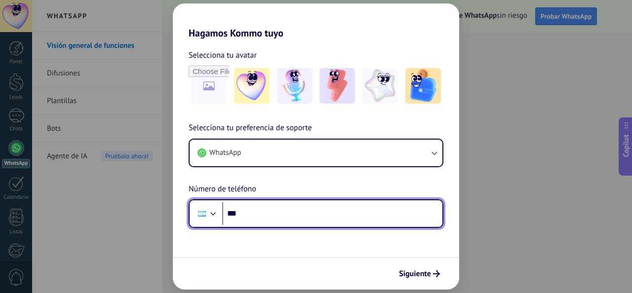
click at [302, 206] on input "***" at bounding box center [332, 213] width 220 height 23
type input "**********"
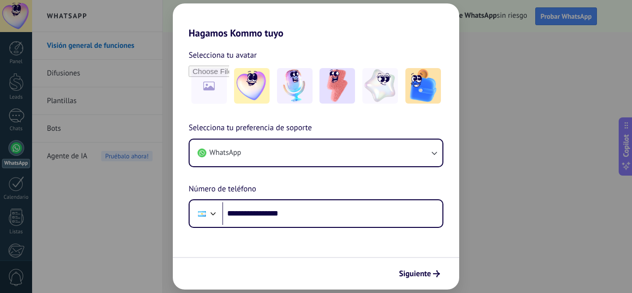
click at [433, 271] on icon "submit" at bounding box center [436, 274] width 7 height 7
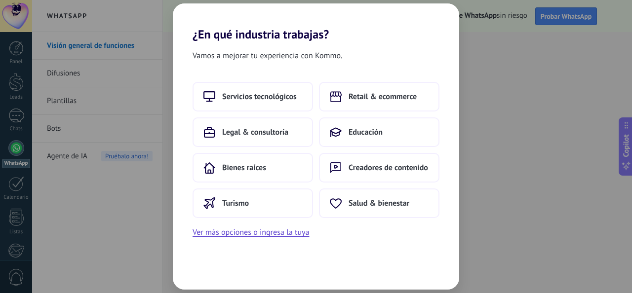
click at [391, 103] on button "Retail & ecommerce" at bounding box center [379, 97] width 120 height 30
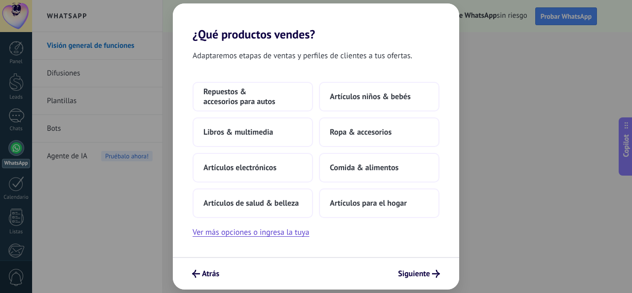
click at [298, 236] on button "Ver más opciones o ingresa la tuya" at bounding box center [251, 232] width 117 height 13
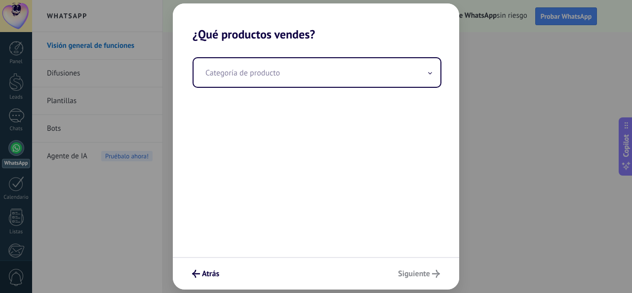
click at [408, 71] on input "text" at bounding box center [317, 72] width 247 height 29
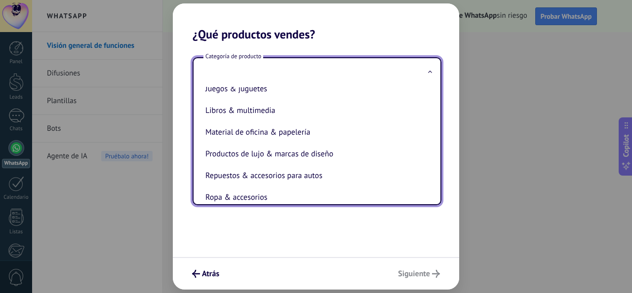
scroll to position [185, 0]
click at [322, 135] on li "Material de oficina & papelería" at bounding box center [314, 132] width 227 height 22
type input "**********"
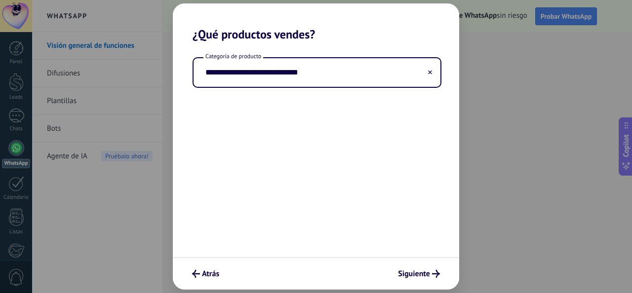
click at [431, 270] on span "Siguiente" at bounding box center [419, 274] width 42 height 8
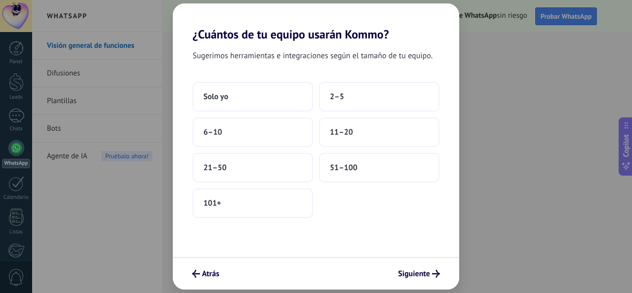
click at [342, 106] on button "2–5" at bounding box center [379, 97] width 120 height 30
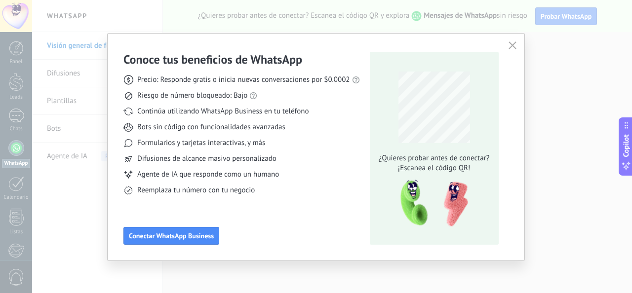
click at [515, 46] on icon "button" at bounding box center [513, 45] width 8 height 8
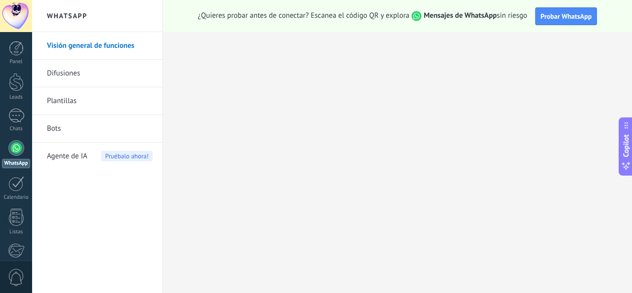
scroll to position [117, 0]
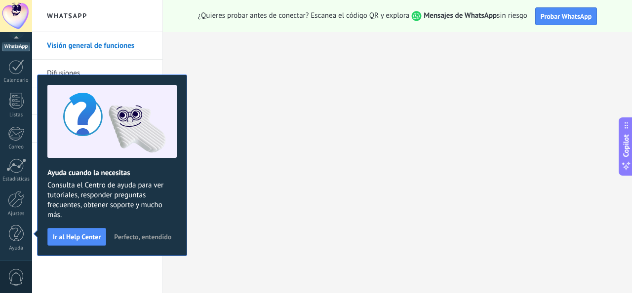
click at [552, 15] on span "Probar WhatsApp" at bounding box center [566, 16] width 51 height 9
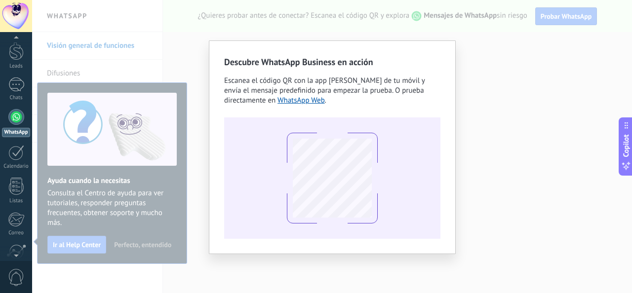
scroll to position [32, 0]
click at [13, 188] on div at bounding box center [16, 185] width 15 height 17
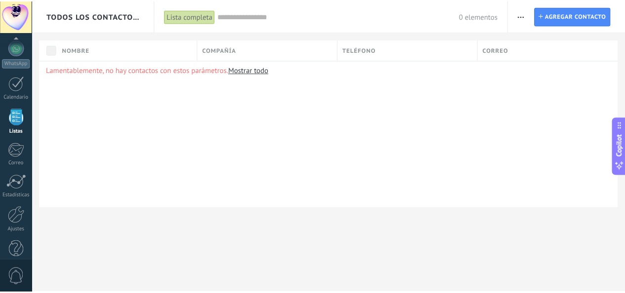
scroll to position [117, 0]
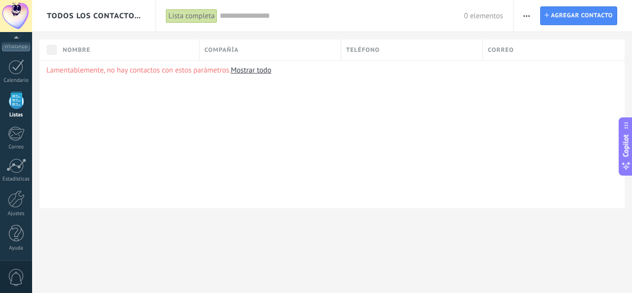
click at [19, 198] on div at bounding box center [16, 199] width 17 height 17
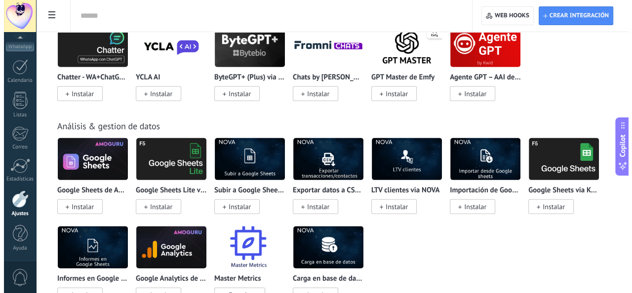
scroll to position [2425, 0]
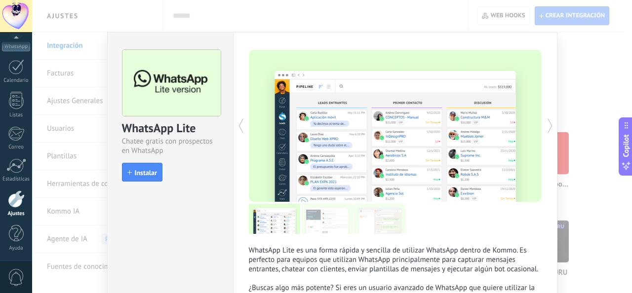
click at [146, 173] on span "Instalar" at bounding box center [146, 172] width 22 height 7
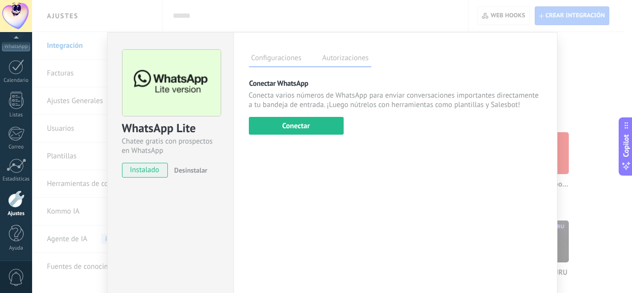
click at [272, 123] on button "Conectar" at bounding box center [296, 126] width 95 height 18
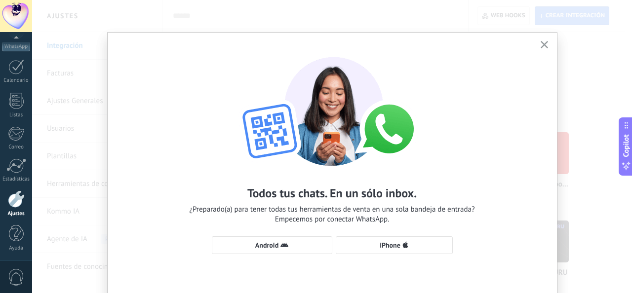
click at [298, 245] on span "Android" at bounding box center [272, 245] width 110 height 8
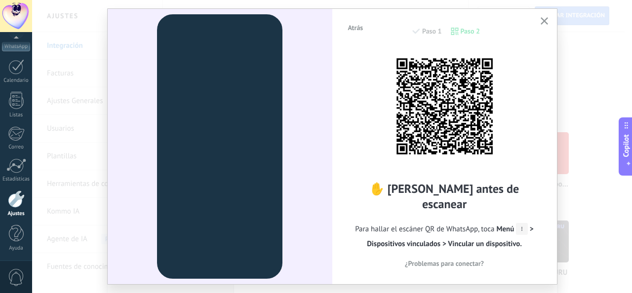
scroll to position [26, 0]
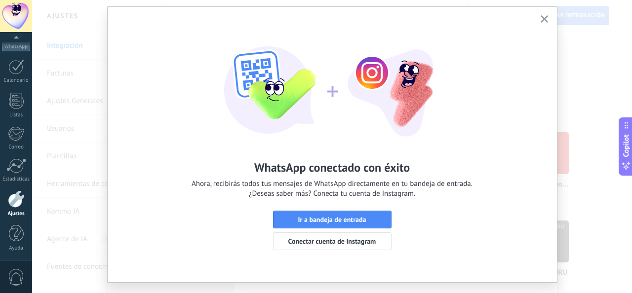
click at [357, 220] on span "Ir a bandeja de entrada" at bounding box center [332, 219] width 68 height 7
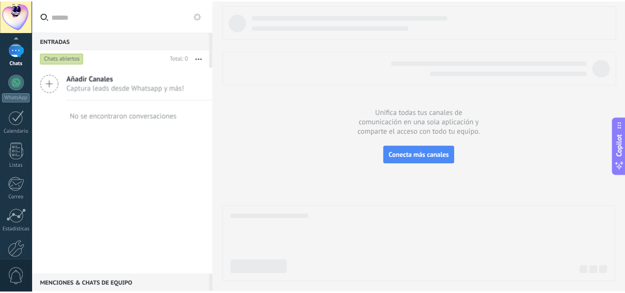
scroll to position [117, 0]
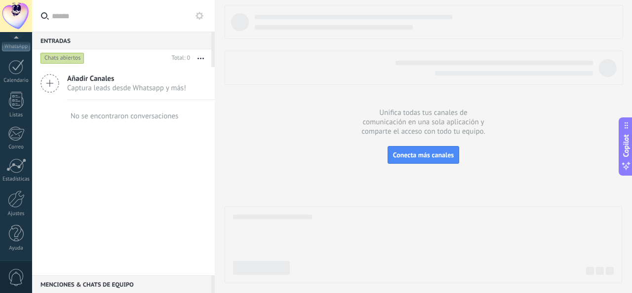
click at [17, 200] on div at bounding box center [16, 199] width 17 height 17
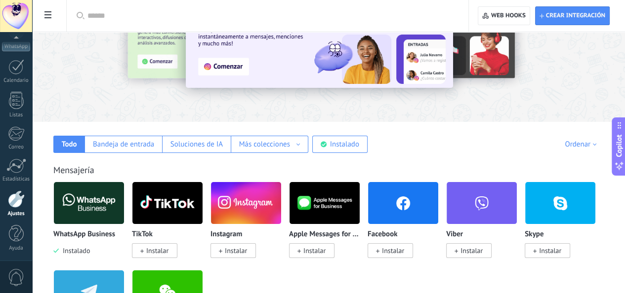
scroll to position [70, 0]
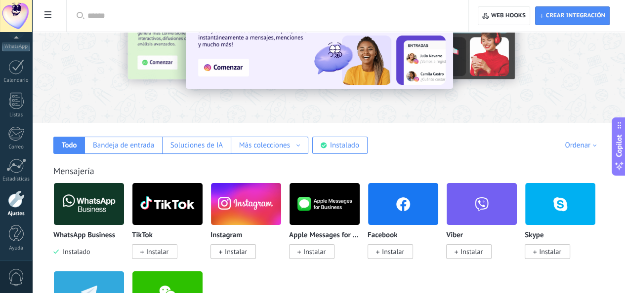
click at [359, 149] on div "Instalado" at bounding box center [344, 145] width 29 height 9
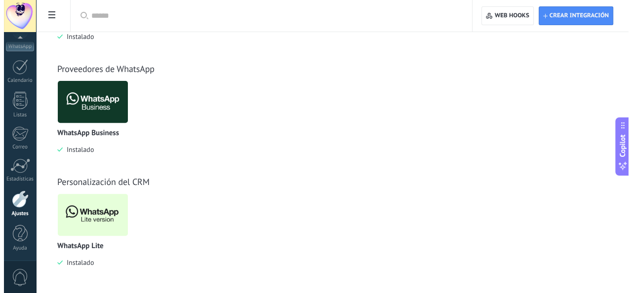
scroll to position [286, 0]
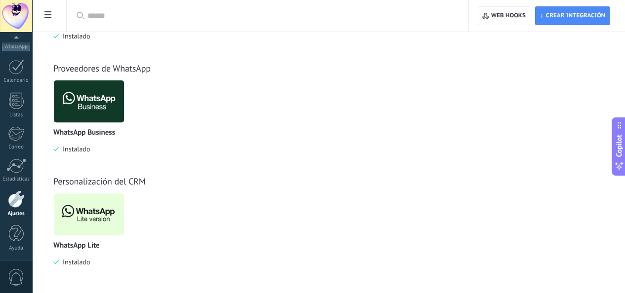
click at [124, 228] on img at bounding box center [89, 215] width 70 height 48
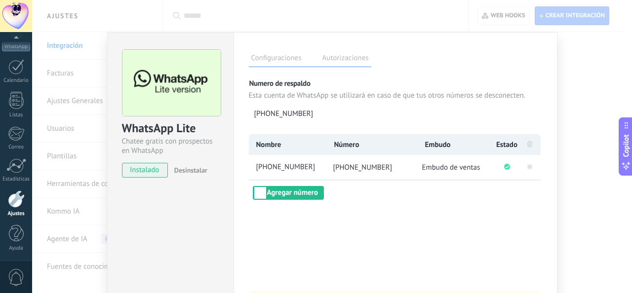
click at [295, 194] on button "Agregar número" at bounding box center [288, 193] width 71 height 14
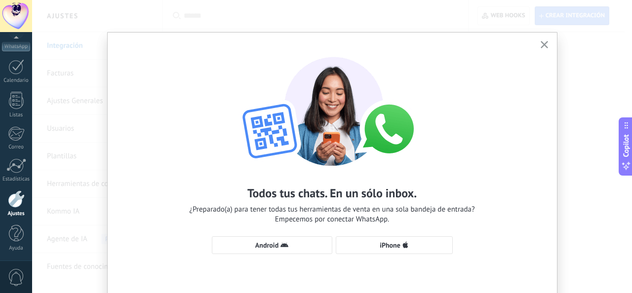
scroll to position [47, 0]
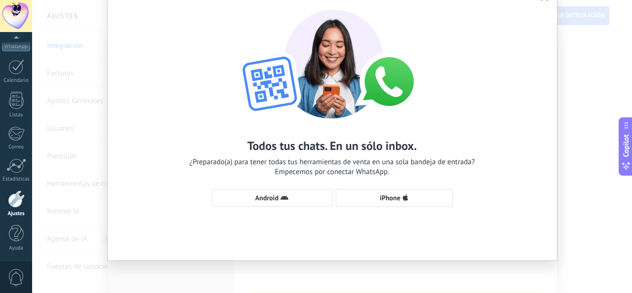
click at [290, 196] on span "Android" at bounding box center [272, 198] width 110 height 8
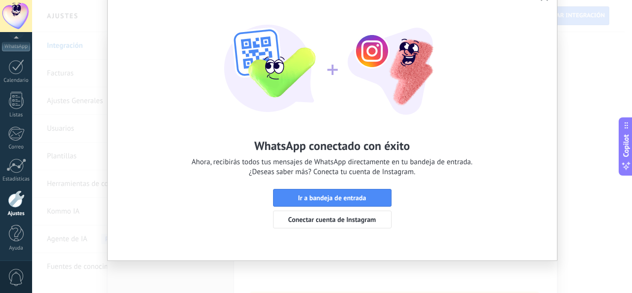
click at [370, 197] on span "Ir a bandeja de entrada" at bounding box center [332, 198] width 108 height 7
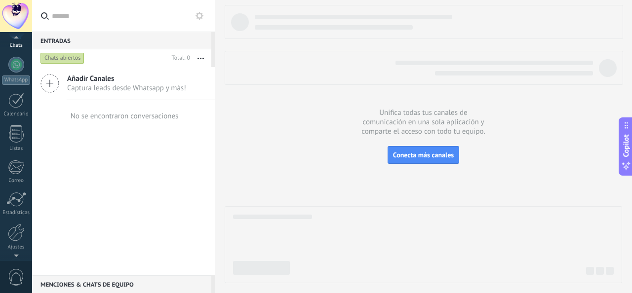
scroll to position [103, 0]
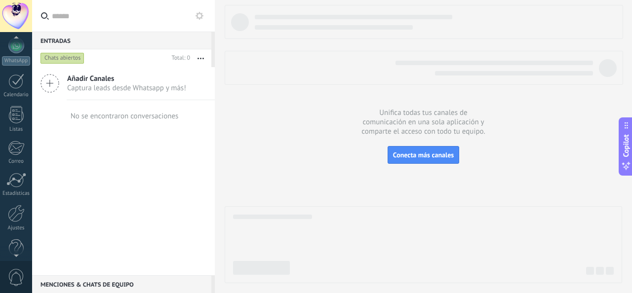
click at [19, 209] on div at bounding box center [16, 213] width 17 height 17
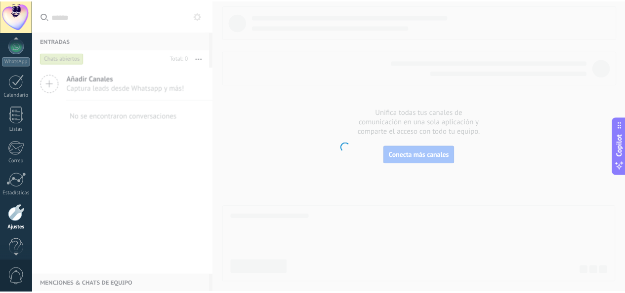
scroll to position [117, 0]
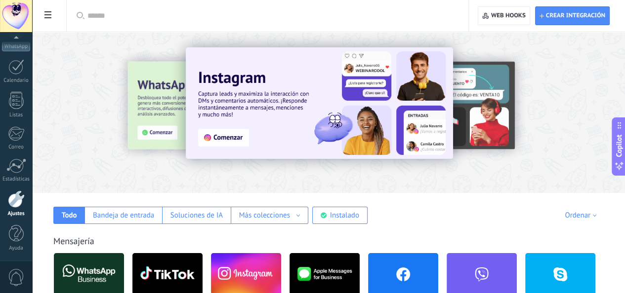
click at [367, 216] on div "Instalado" at bounding box center [339, 215] width 55 height 17
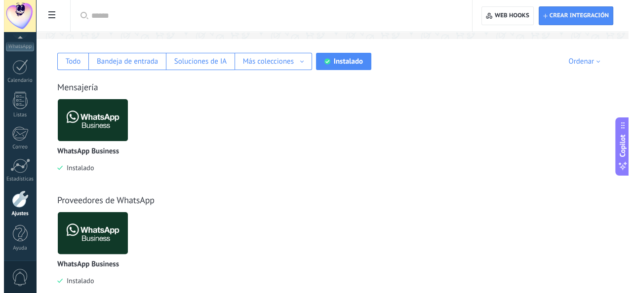
scroll to position [287, 0]
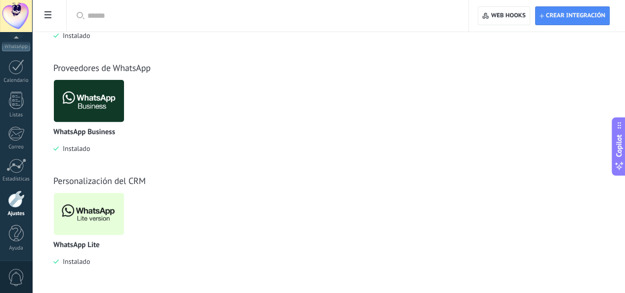
click at [124, 239] on div "WhatsApp Lite Instalado" at bounding box center [88, 230] width 71 height 74
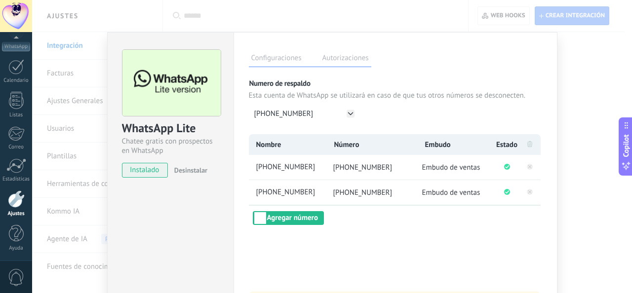
click at [288, 215] on button "Agregar número" at bounding box center [288, 218] width 71 height 14
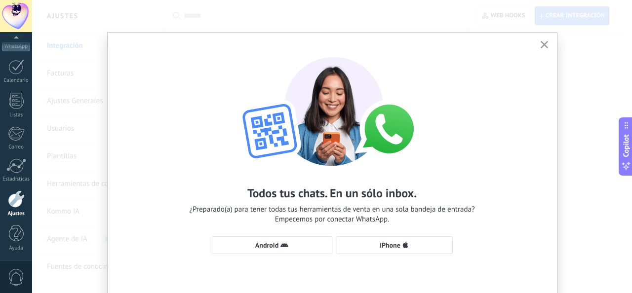
click at [284, 247] on icon "button" at bounding box center [284, 245] width 8 height 8
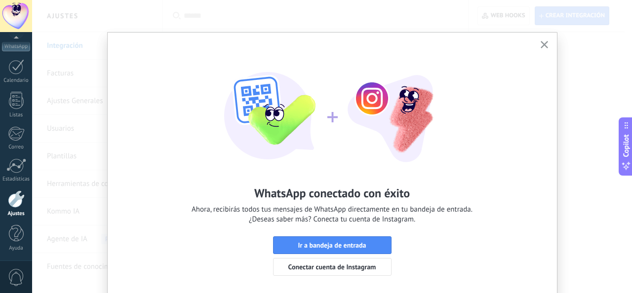
click at [544, 58] on div "WhatsApp conectado con éxito Ahora, recibirás todos tus mensajes de WhatsApp di…" at bounding box center [332, 162] width 449 height 258
click at [545, 38] on div "WhatsApp conectado con éxito Ahora, recibirás todos tus mensajes de WhatsApp di…" at bounding box center [332, 171] width 449 height 276
click at [545, 39] on button "button" at bounding box center [544, 45] width 12 height 13
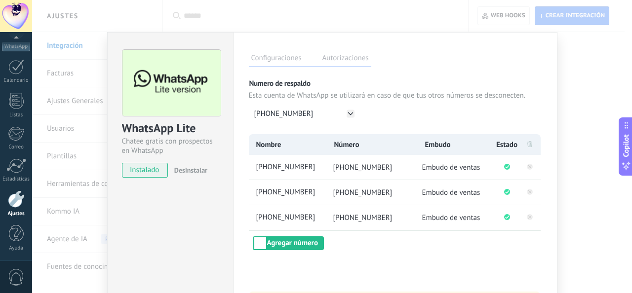
click at [310, 241] on button "Agregar número" at bounding box center [288, 244] width 71 height 14
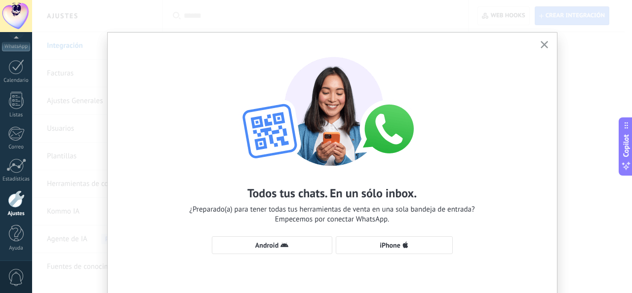
click at [310, 241] on button "Android" at bounding box center [272, 246] width 120 height 18
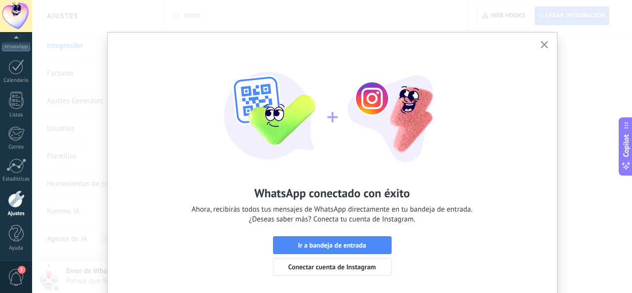
click at [544, 44] on icon "button" at bounding box center [544, 44] width 7 height 7
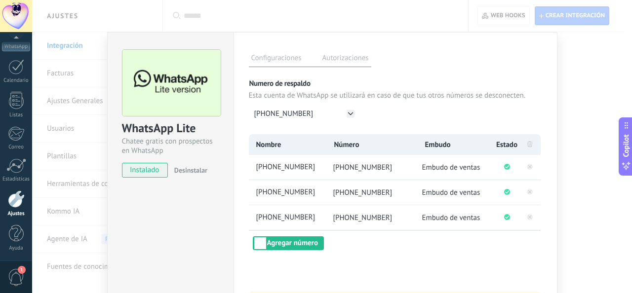
click at [305, 245] on button "Agregar número" at bounding box center [288, 244] width 71 height 14
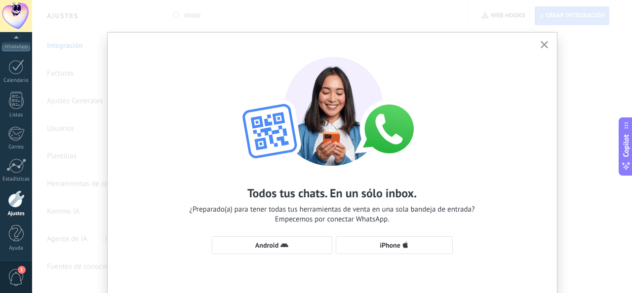
click at [301, 246] on span "Android" at bounding box center [272, 245] width 110 height 8
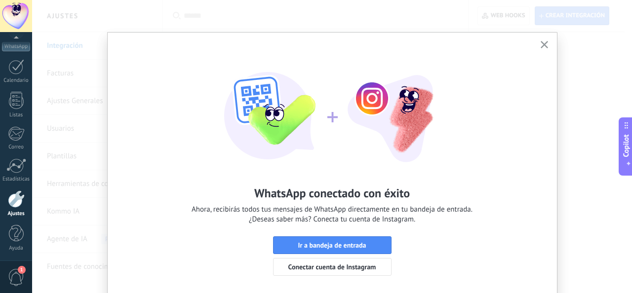
click at [366, 247] on span "Ir a bandeja de entrada" at bounding box center [332, 245] width 108 height 7
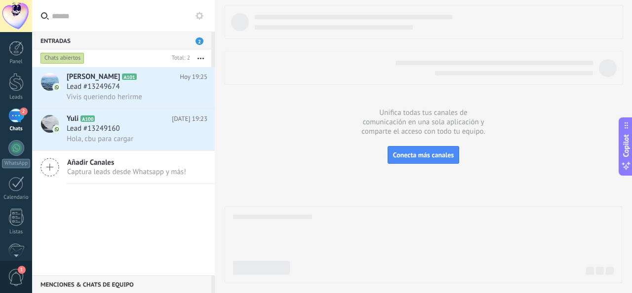
click at [0, 0] on icon at bounding box center [0, 0] width 0 height 0
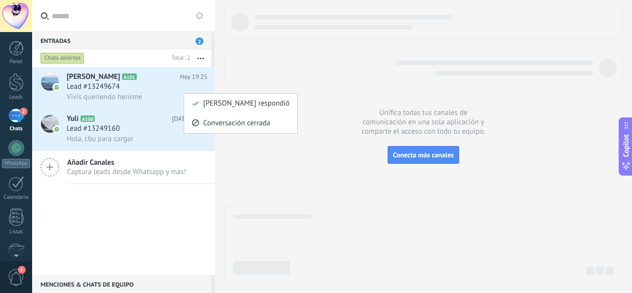
click at [215, 124] on span "Conversación cerrada" at bounding box center [236, 124] width 67 height 20
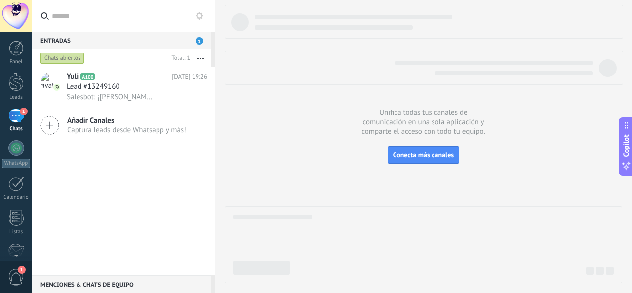
click at [87, 95] on span "Salesbot: ¡[PERSON_NAME]!" at bounding box center [110, 96] width 86 height 9
click at [87, 94] on span "Salesbot: ¡[PERSON_NAME]!" at bounding box center [110, 96] width 86 height 9
click at [95, 100] on span "Salesbot: ¡[PERSON_NAME]!" at bounding box center [110, 96] width 86 height 9
click at [99, 100] on span "Salesbot: ¡[PERSON_NAME]!" at bounding box center [110, 96] width 86 height 9
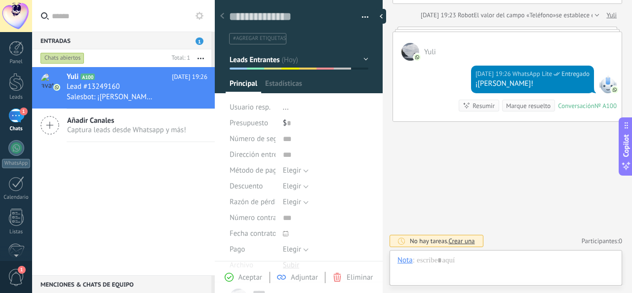
scroll to position [14, 0]
click at [132, 196] on div "Yuli A100 [DATE] 19:26 Lead #13249160 Salesbot: ¡[PERSON_NAME]! Añadir Canales …" at bounding box center [123, 171] width 183 height 208
click at [188, 208] on div "Yuli A100 [DATE] 19:26 Lead #13249160 Salesbot: ¡[PERSON_NAME]! Añadir Canales …" at bounding box center [123, 171] width 183 height 208
click at [247, 279] on span "Aceptar" at bounding box center [250, 277] width 24 height 9
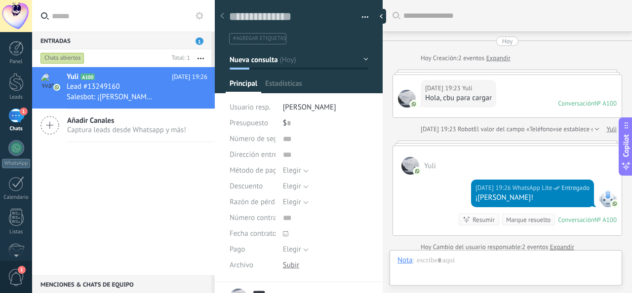
type textarea "**********"
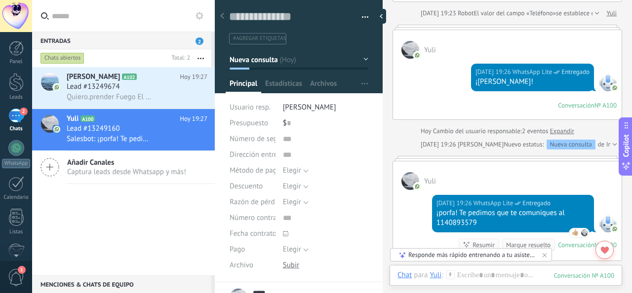
scroll to position [255, 0]
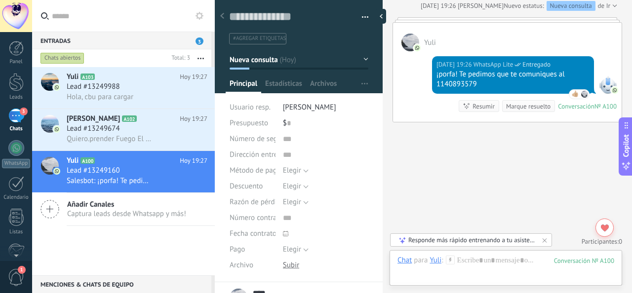
click at [0, 0] on icon at bounding box center [0, 0] width 0 height 0
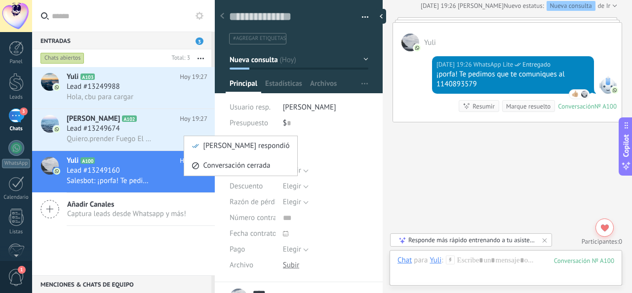
click at [212, 163] on span "Conversación cerrada" at bounding box center [236, 166] width 67 height 20
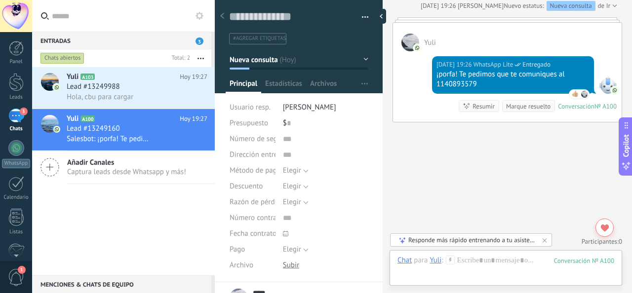
scroll to position [292, 0]
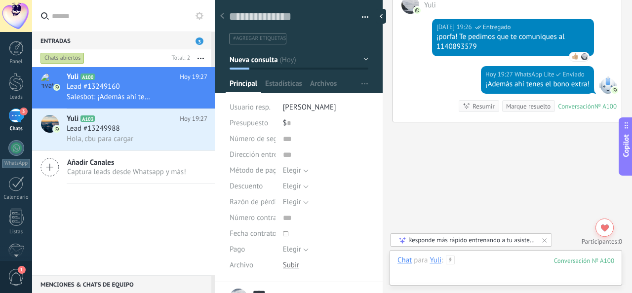
click at [472, 261] on div at bounding box center [505, 271] width 217 height 30
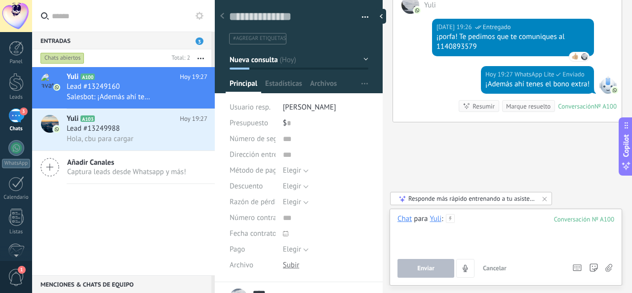
click at [496, 224] on div at bounding box center [505, 233] width 217 height 38
click at [498, 218] on div "**********" at bounding box center [505, 233] width 217 height 38
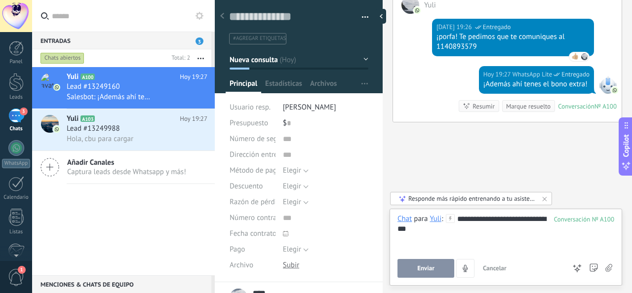
click at [435, 269] on button "Enviar" at bounding box center [425, 268] width 57 height 19
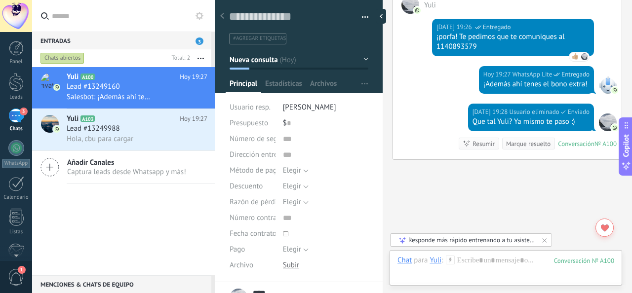
scroll to position [330, 0]
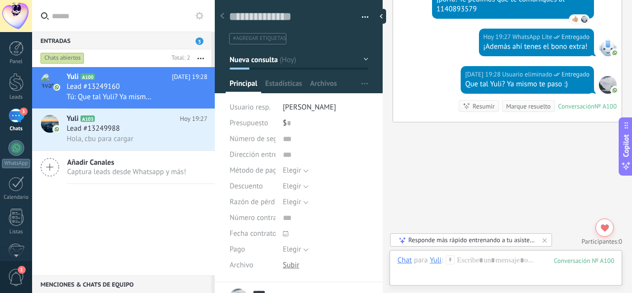
click at [147, 144] on div "Hola, cbu para cargar" at bounding box center [137, 139] width 141 height 10
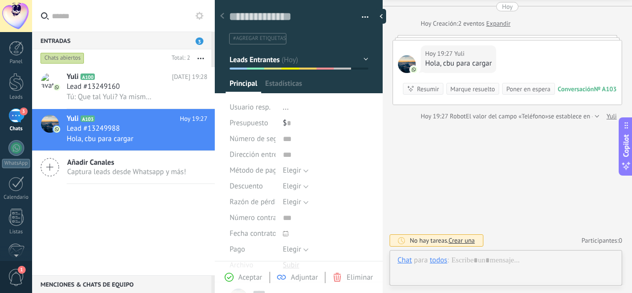
scroll to position [14, 0]
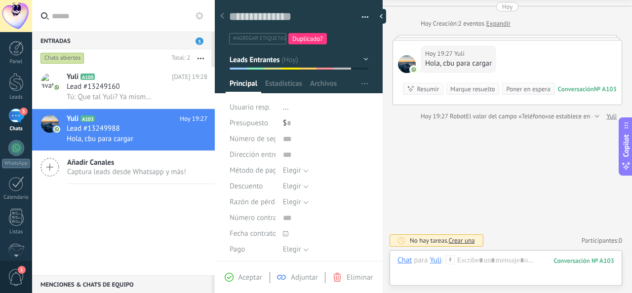
click at [158, 98] on div "Tú: Que tal Yuli? Ya mismo te paso :)" at bounding box center [137, 97] width 141 height 10
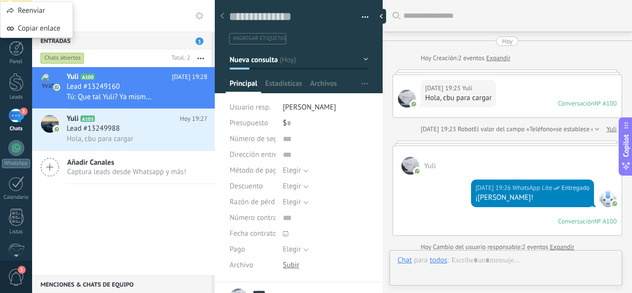
scroll to position [330, 0]
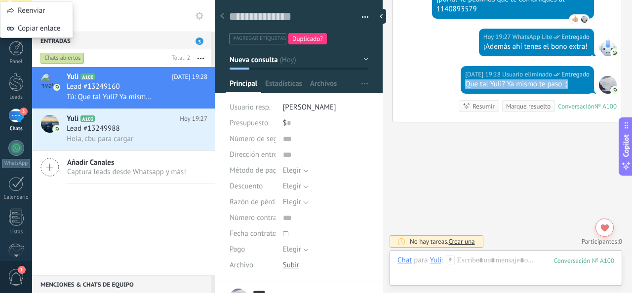
drag, startPoint x: 469, startPoint y: 83, endPoint x: 575, endPoint y: 93, distance: 106.6
click at [575, 93] on div "[DATE] 19:28 Usuario eliminado Entregado Que tal Yuli? Ya mismo te paso :) Conv…" at bounding box center [507, 94] width 229 height 56
copy div "Que tal Yuli? Ya mismo te paso :)"
click at [151, 131] on div "Lead #13249988" at bounding box center [137, 129] width 141 height 10
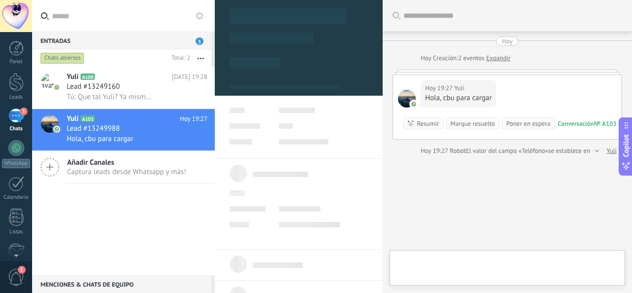
type textarea "**********"
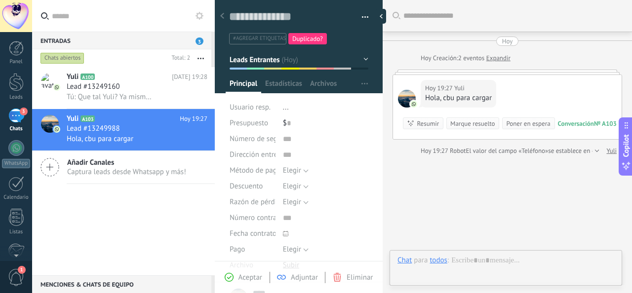
scroll to position [14, 0]
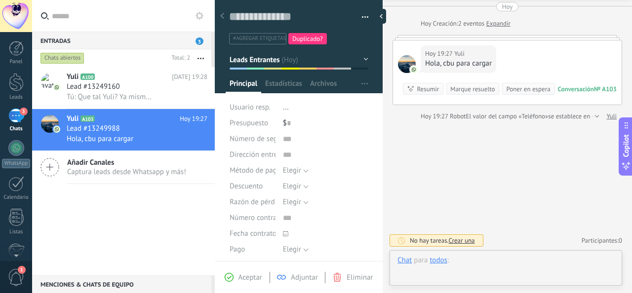
click at [484, 262] on div at bounding box center [505, 271] width 217 height 30
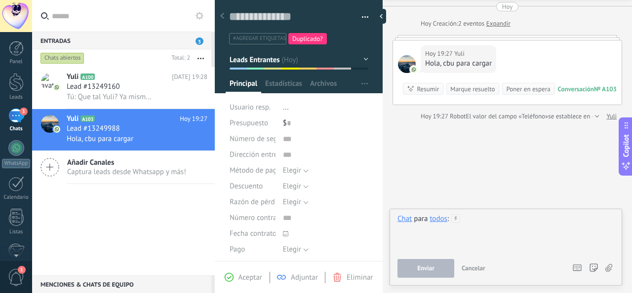
paste div
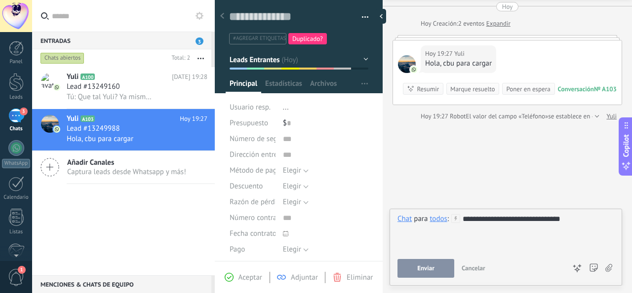
click at [438, 220] on div "todos" at bounding box center [438, 218] width 17 height 9
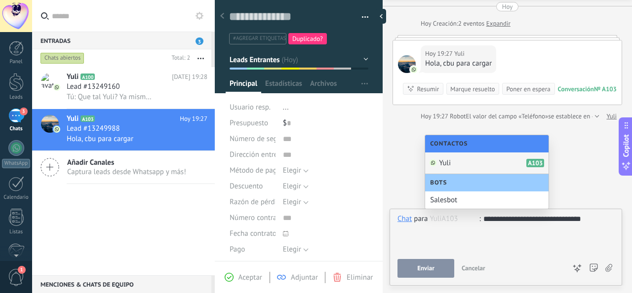
click at [470, 163] on div "Yuli A103" at bounding box center [486, 164] width 123 height 22
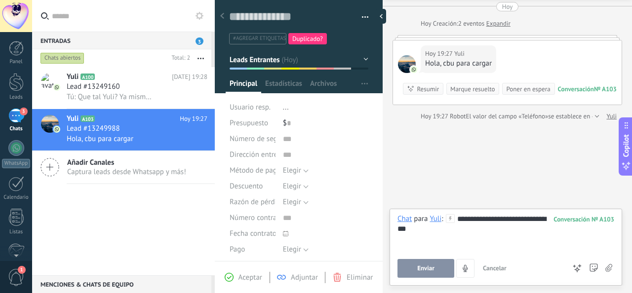
click at [435, 267] on button "Enviar" at bounding box center [425, 268] width 57 height 19
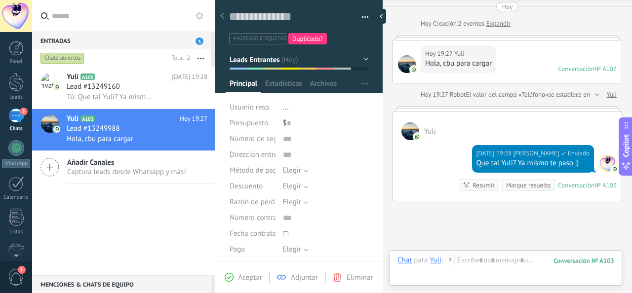
scroll to position [6, 0]
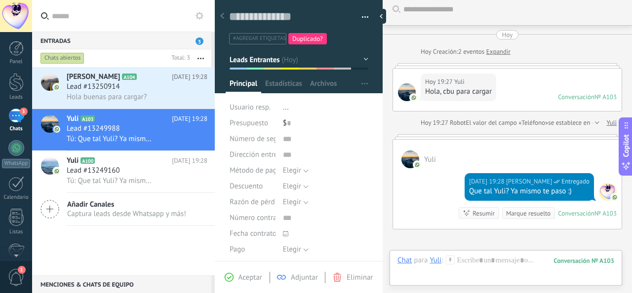
click at [0, 0] on icon at bounding box center [0, 0] width 0 height 0
click at [152, 180] on div at bounding box center [316, 146] width 632 height 293
click at [158, 91] on div "Lead #13250914" at bounding box center [137, 87] width 141 height 10
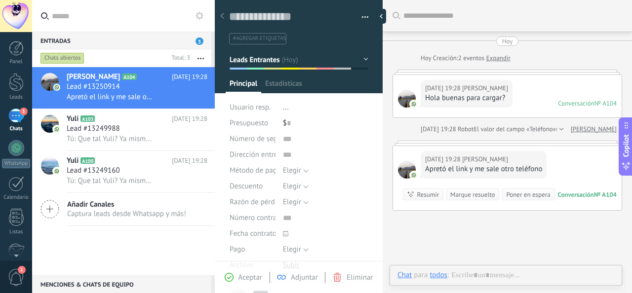
type textarea "**********"
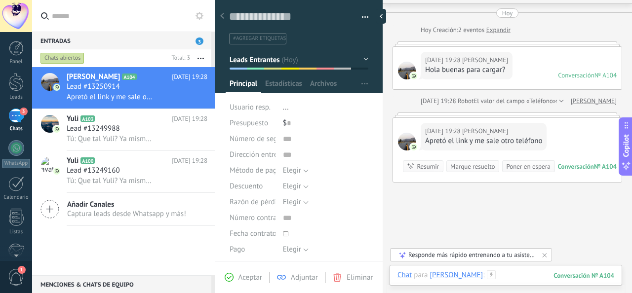
click at [494, 278] on div at bounding box center [505, 286] width 217 height 30
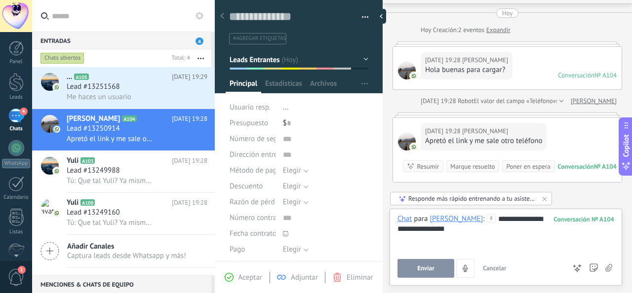
click at [429, 268] on span "Enviar" at bounding box center [425, 268] width 17 height 7
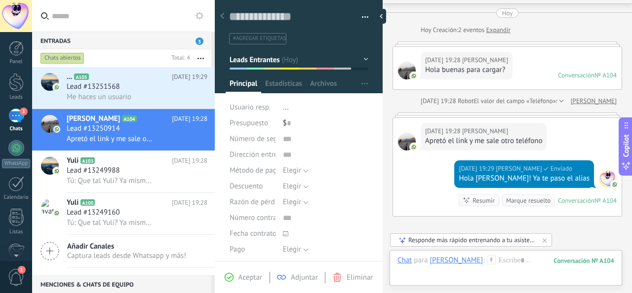
scroll to position [123, 0]
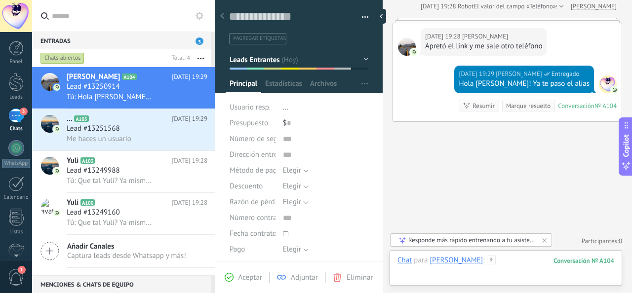
click at [480, 258] on div at bounding box center [505, 271] width 217 height 30
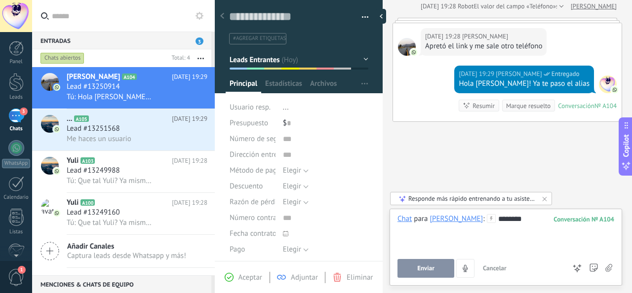
click at [432, 265] on span "Enviar" at bounding box center [425, 268] width 17 height 7
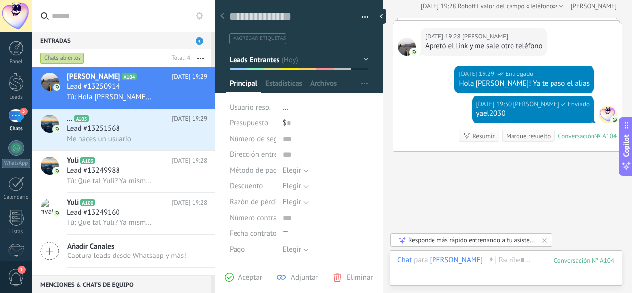
scroll to position [153, 0]
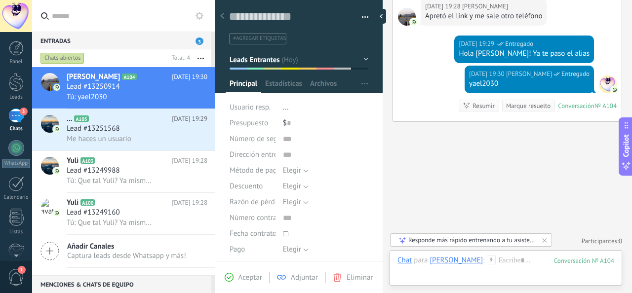
click at [153, 134] on div "Lead #13251568" at bounding box center [137, 129] width 141 height 10
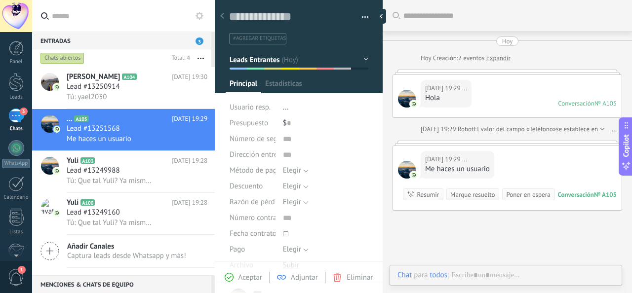
type textarea "**********"
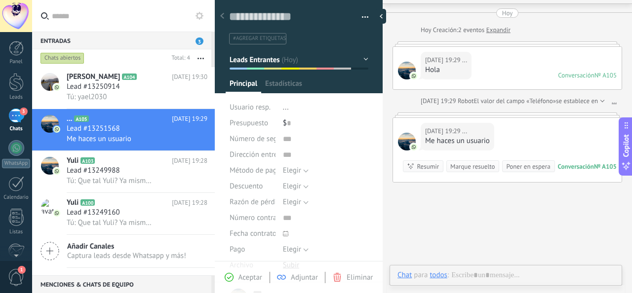
scroll to position [14, 0]
click at [482, 275] on div "... / 5491140893579" at bounding box center [462, 275] width 64 height 9
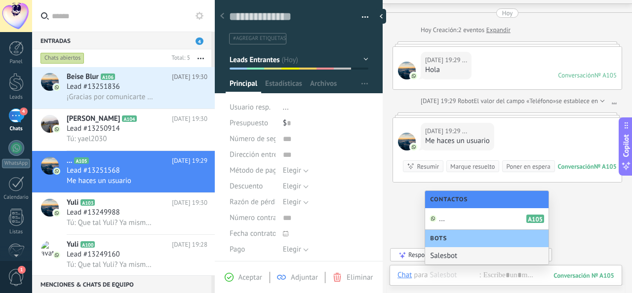
click at [452, 278] on input "text" at bounding box center [454, 275] width 49 height 9
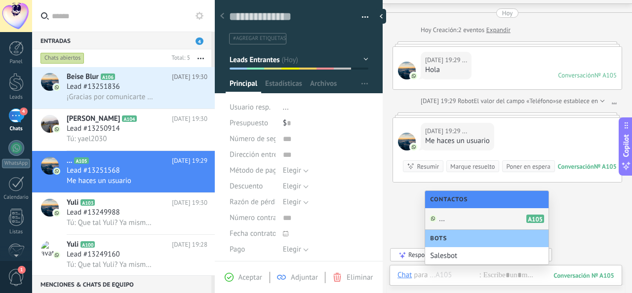
click at [464, 215] on div "... A105" at bounding box center [486, 219] width 123 height 22
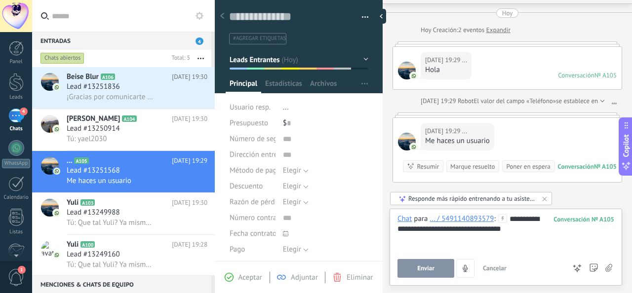
click at [437, 267] on button "Enviar" at bounding box center [425, 268] width 57 height 19
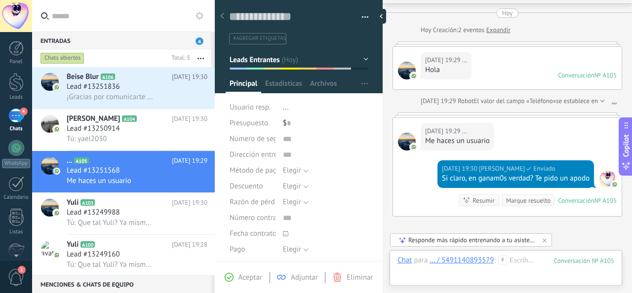
scroll to position [123, 0]
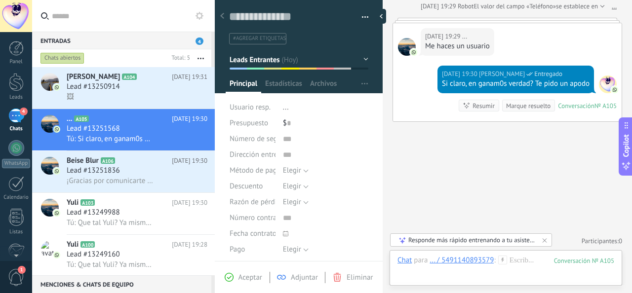
click at [139, 186] on span "¡Gracias por comunicarte con Beise Blur! 💝 En breve te estaremos atendiendo 🙏🏻 …" at bounding box center [110, 180] width 86 height 9
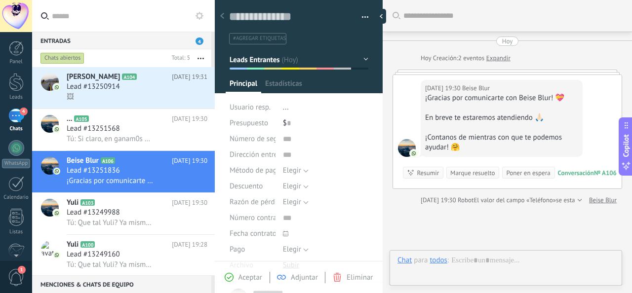
scroll to position [14, 0]
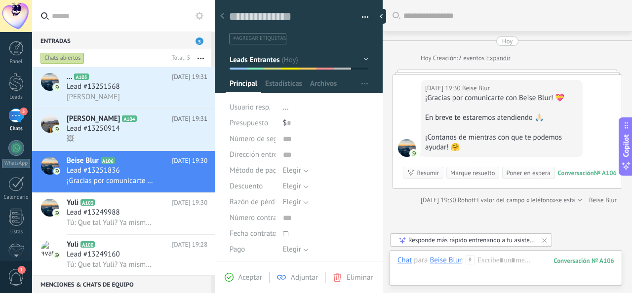
click at [140, 136] on div "🖼" at bounding box center [137, 139] width 141 height 10
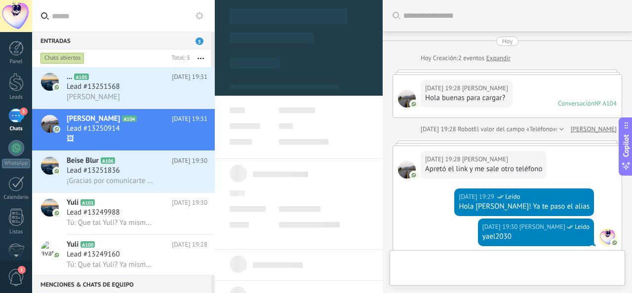
type textarea "**********"
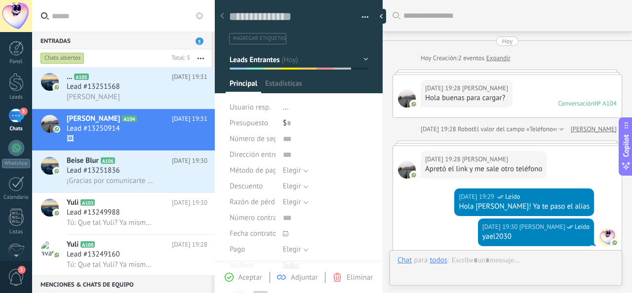
scroll to position [246, 0]
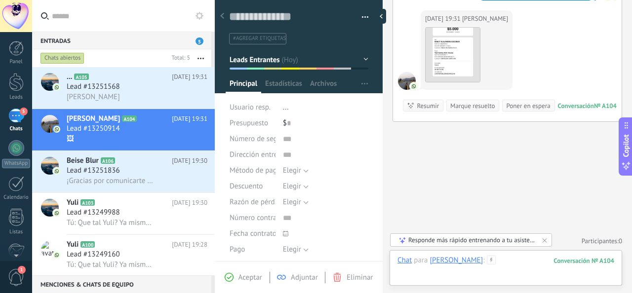
click at [486, 263] on div at bounding box center [505, 271] width 217 height 30
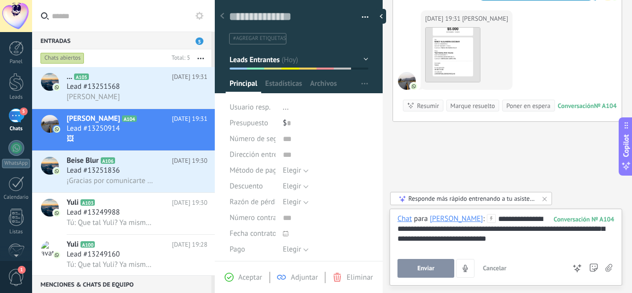
click at [418, 269] on span "Enviar" at bounding box center [425, 268] width 17 height 7
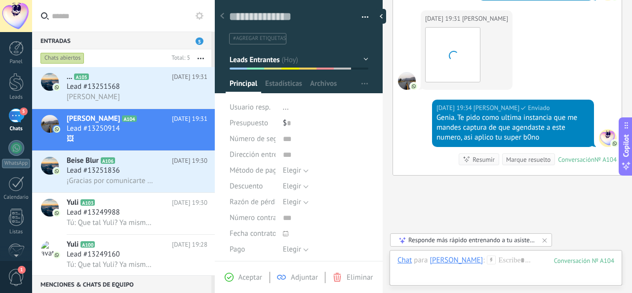
scroll to position [300, 0]
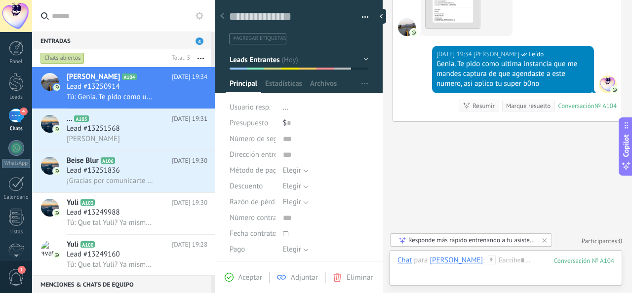
click at [155, 137] on div "[PERSON_NAME]" at bounding box center [137, 139] width 141 height 10
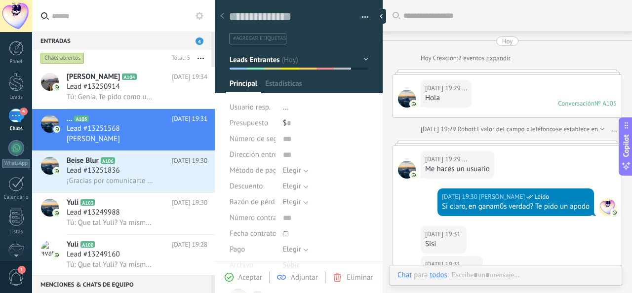
scroll to position [138, 0]
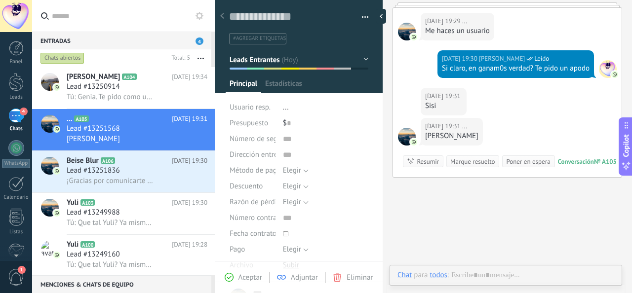
type textarea "**********"
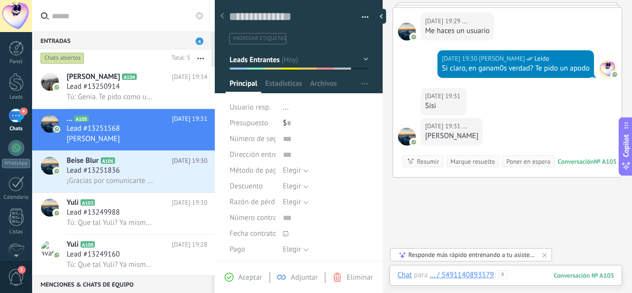
click at [522, 277] on div at bounding box center [505, 286] width 217 height 30
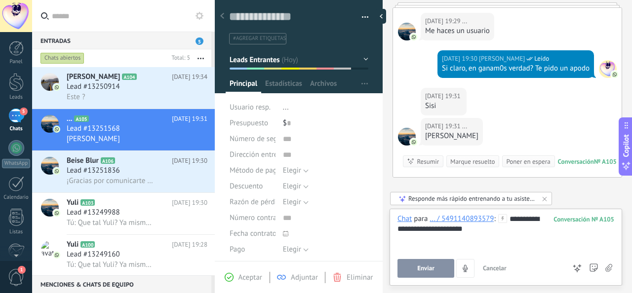
click at [431, 266] on span "Enviar" at bounding box center [425, 268] width 17 height 7
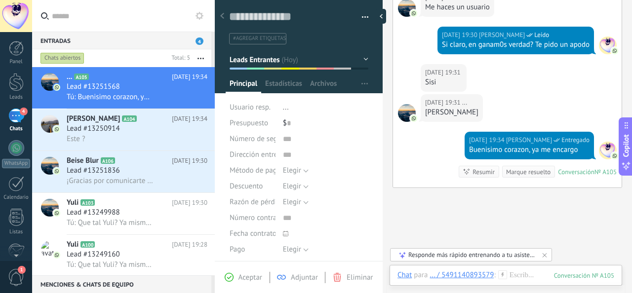
scroll to position [161, 0]
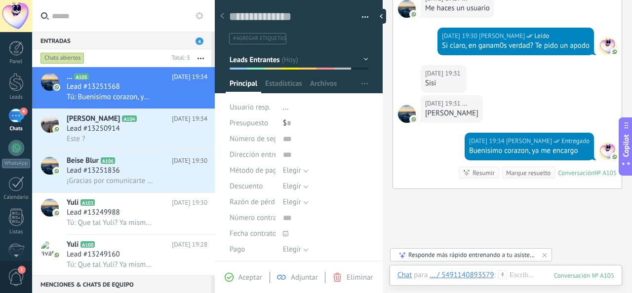
click at [162, 133] on div "Lead #13250914" at bounding box center [137, 129] width 141 height 10
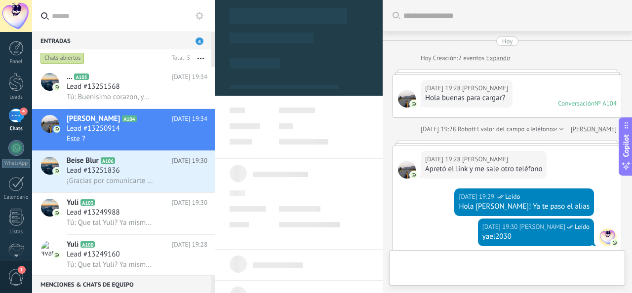
type textarea "**********"
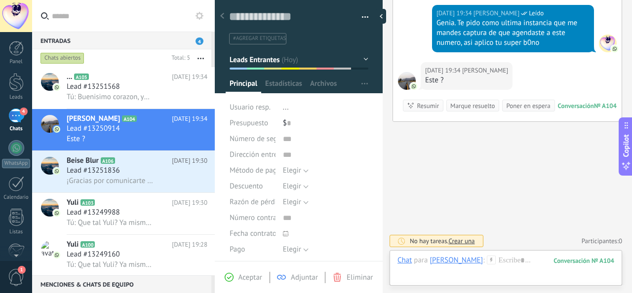
scroll to position [14, 0]
click at [482, 261] on div at bounding box center [505, 271] width 217 height 30
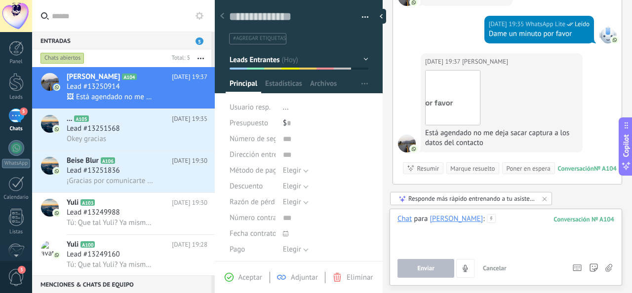
scroll to position [420, 0]
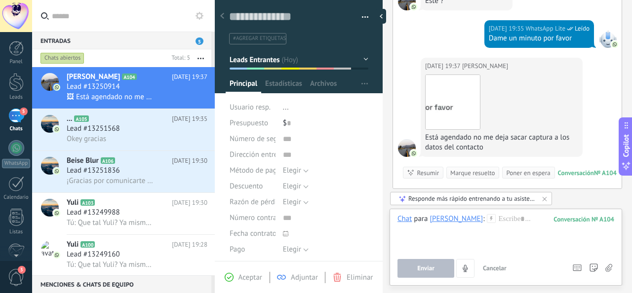
click at [512, 109] on div "Descargar" at bounding box center [501, 102] width 153 height 55
click at [456, 94] on img at bounding box center [453, 102] width 54 height 54
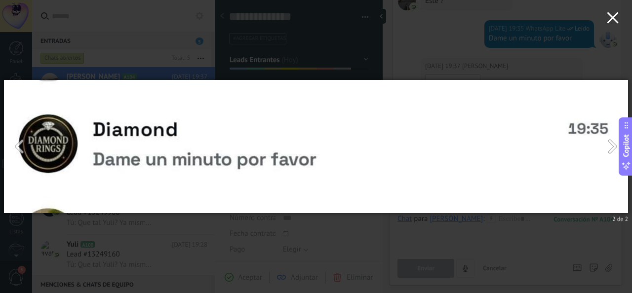
click at [612, 25] on button "button" at bounding box center [613, 19] width 39 height 39
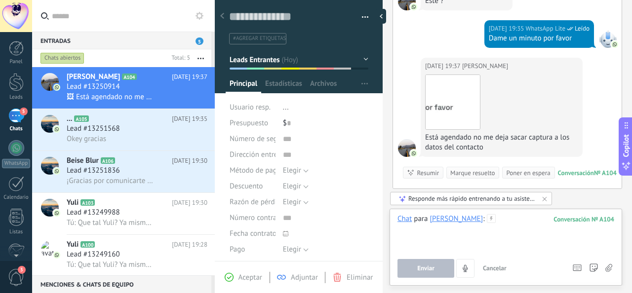
click at [521, 223] on div at bounding box center [505, 233] width 217 height 38
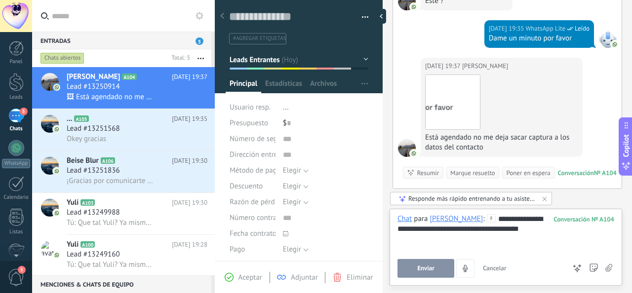
click at [514, 220] on div "**********" at bounding box center [505, 233] width 217 height 38
click at [519, 234] on div "**********" at bounding box center [505, 233] width 217 height 38
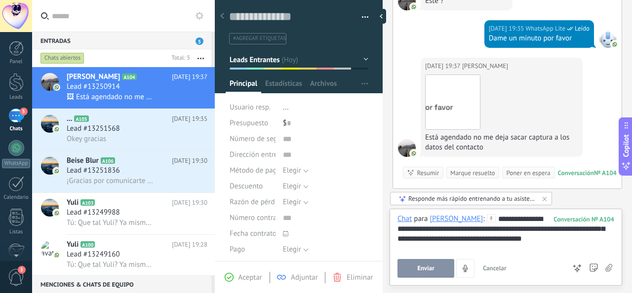
click at [434, 267] on span "Enviar" at bounding box center [425, 268] width 17 height 7
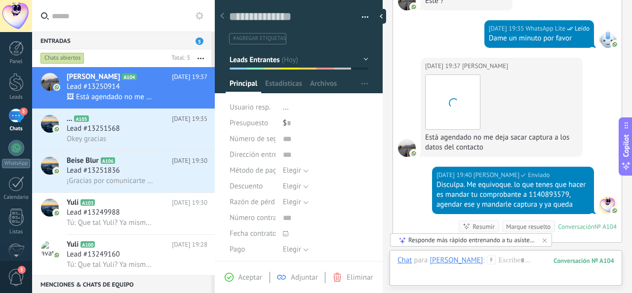
scroll to position [541, 0]
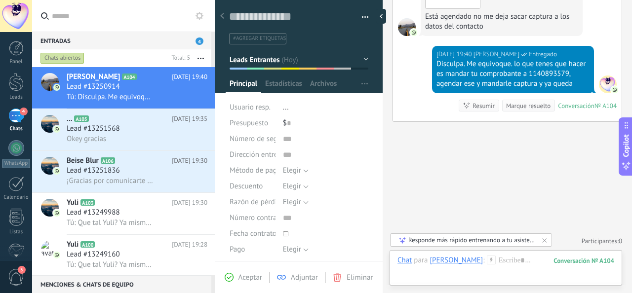
click at [143, 134] on div "Lead #13251568" at bounding box center [137, 129] width 141 height 10
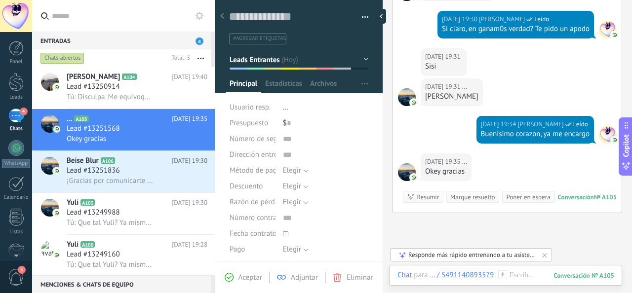
scroll to position [179, 0]
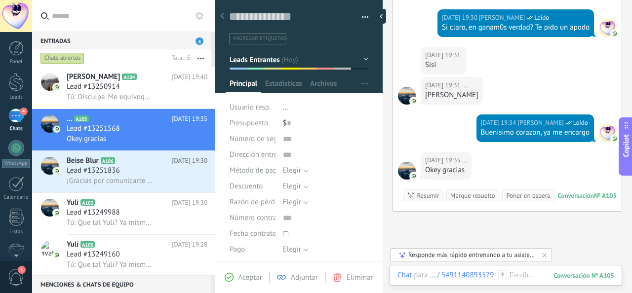
drag, startPoint x: 381, startPoint y: 119, endPoint x: 347, endPoint y: 109, distance: 35.9
click at [347, 109] on div "Guardar y crear Imprimir Administrar etiquetas" at bounding box center [423, 146] width 417 height 293
type textarea "**********"
drag, startPoint x: 382, startPoint y: 119, endPoint x: 373, endPoint y: 118, distance: 8.6
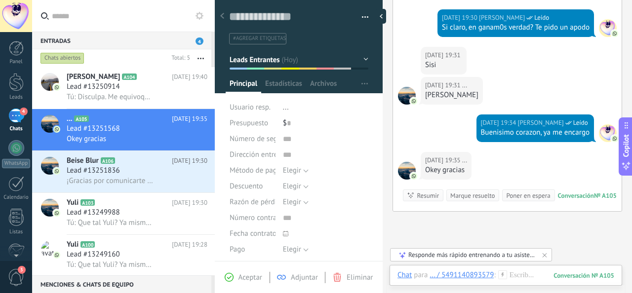
click at [332, 119] on div "Guardar y crear Imprimir Administrar etiquetas" at bounding box center [423, 146] width 417 height 293
drag, startPoint x: 383, startPoint y: 117, endPoint x: 386, endPoint y: 54, distance: 63.3
click at [343, 114] on div "Guardar y crear Imprimir Administrar etiquetas" at bounding box center [423, 146] width 417 height 293
click at [383, 16] on div at bounding box center [381, 16] width 10 height 15
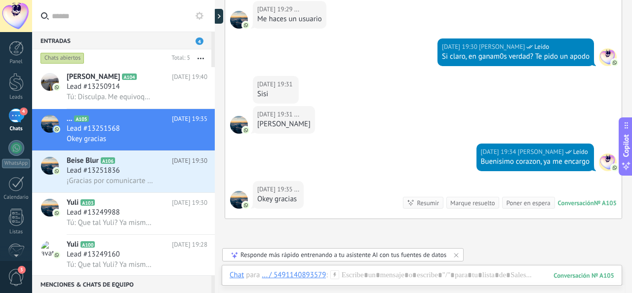
scroll to position [145, 0]
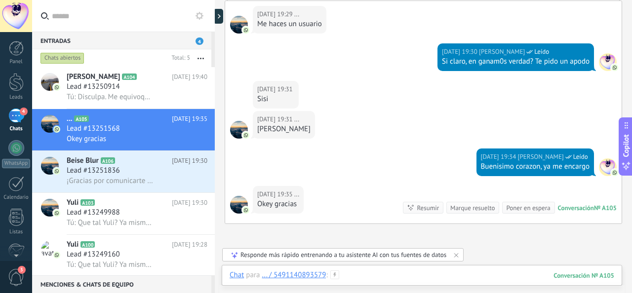
click at [404, 275] on div at bounding box center [422, 286] width 385 height 30
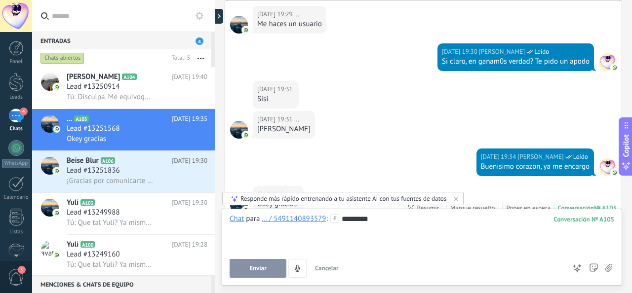
click at [269, 264] on button "Enviar" at bounding box center [258, 268] width 57 height 19
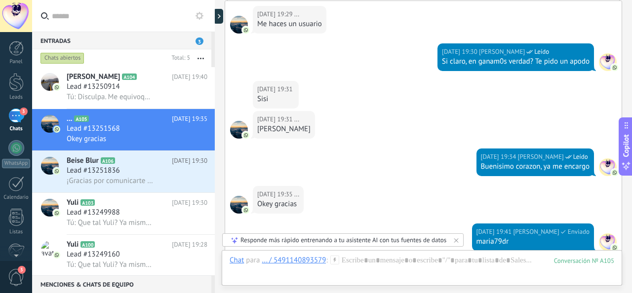
scroll to position [303, 0]
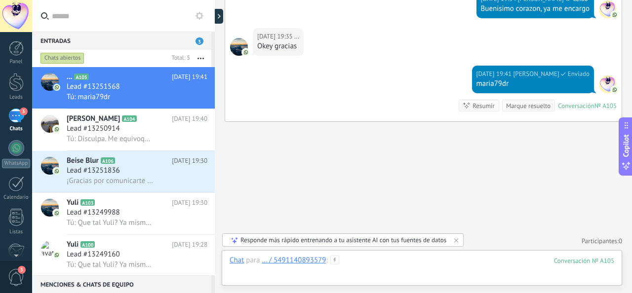
click at [379, 261] on div at bounding box center [422, 271] width 385 height 30
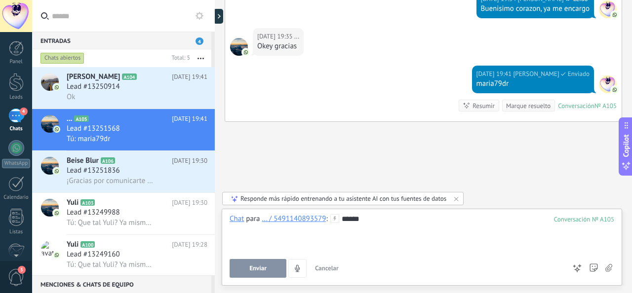
click at [265, 271] on span "Enviar" at bounding box center [257, 268] width 17 height 7
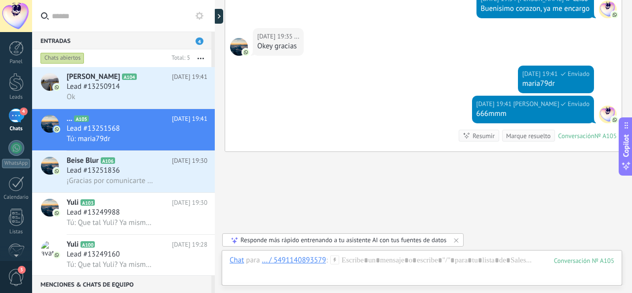
scroll to position [334, 0]
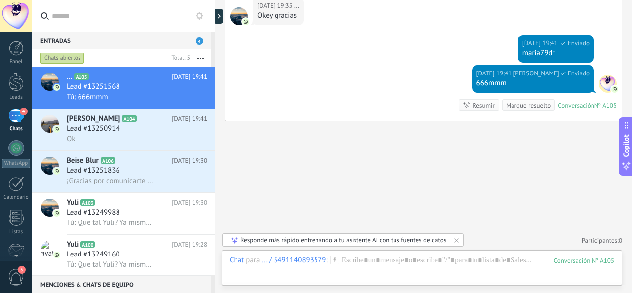
click at [162, 137] on div "Ok" at bounding box center [137, 139] width 141 height 10
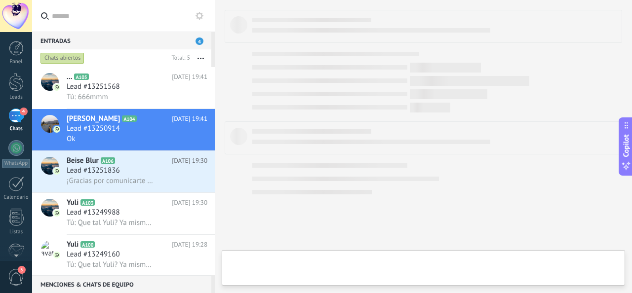
click at [149, 134] on div "Lead #13250914" at bounding box center [137, 129] width 141 height 10
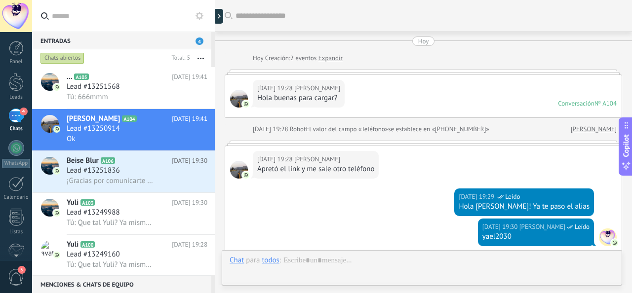
scroll to position [486, 0]
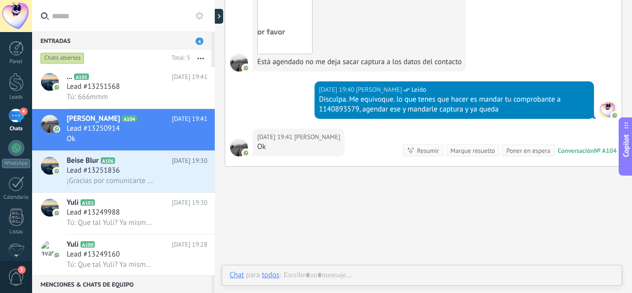
click at [275, 276] on div "todos" at bounding box center [270, 275] width 17 height 9
click at [342, 273] on div at bounding box center [422, 286] width 385 height 30
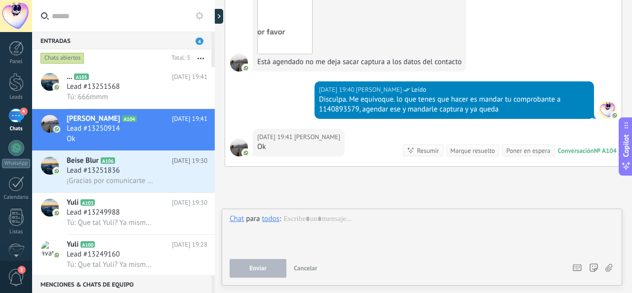
click at [270, 221] on div "todos" at bounding box center [270, 218] width 17 height 9
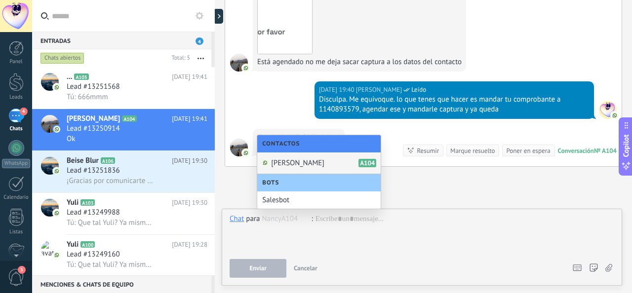
click at [306, 164] on div "[PERSON_NAME] A104" at bounding box center [318, 164] width 123 height 22
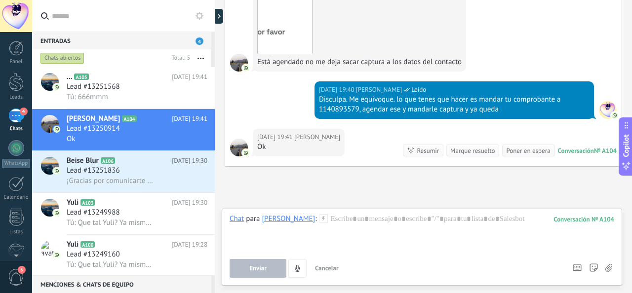
click at [132, 56] on div "Chats abiertos" at bounding box center [103, 58] width 129 height 18
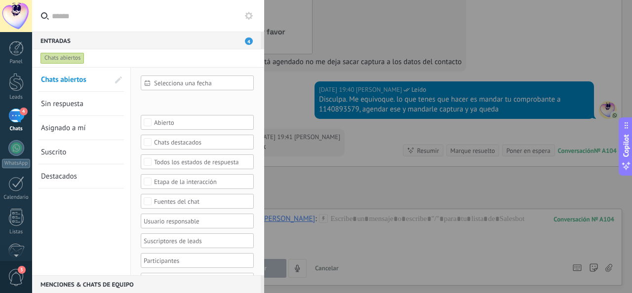
click at [132, 56] on div "Chats abiertos" at bounding box center [139, 58] width 201 height 18
click at [288, 86] on div at bounding box center [316, 146] width 632 height 293
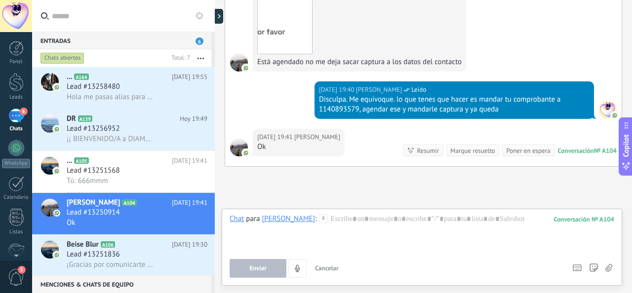
click at [149, 132] on div "Lead #13256952" at bounding box center [137, 129] width 141 height 10
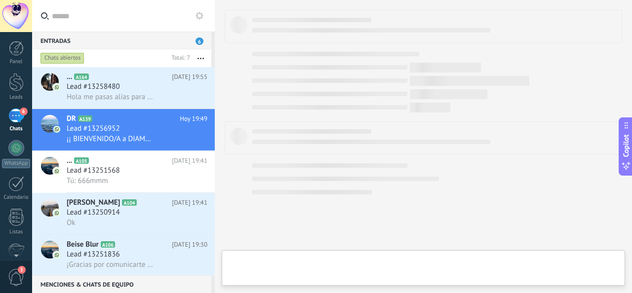
click at [136, 80] on h2 "... A164" at bounding box center [119, 77] width 105 height 10
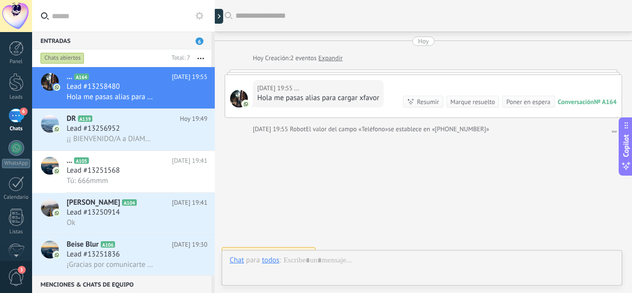
scroll to position [13, 0]
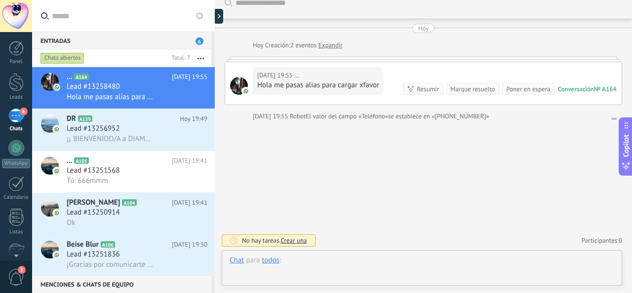
click at [325, 261] on div at bounding box center [422, 271] width 385 height 30
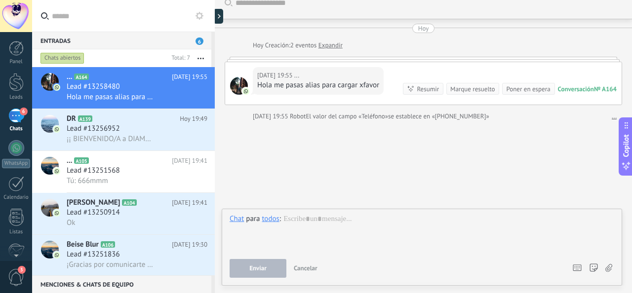
click at [265, 218] on div "todos" at bounding box center [270, 218] width 17 height 9
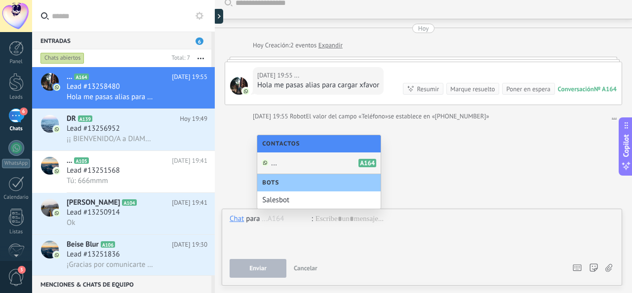
click at [300, 167] on div "... A164" at bounding box center [318, 164] width 123 height 22
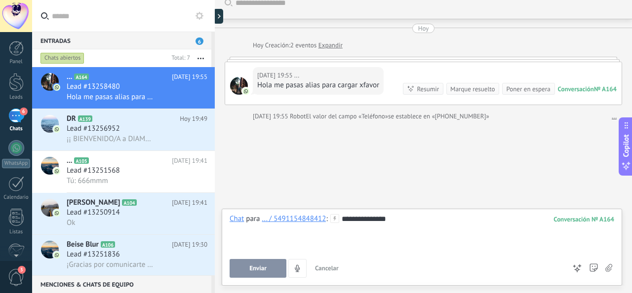
click at [263, 271] on span "Enviar" at bounding box center [257, 268] width 17 height 7
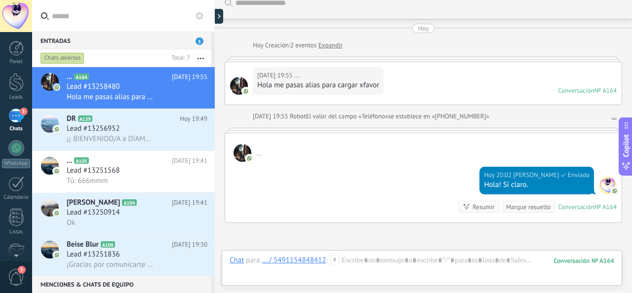
scroll to position [6, 0]
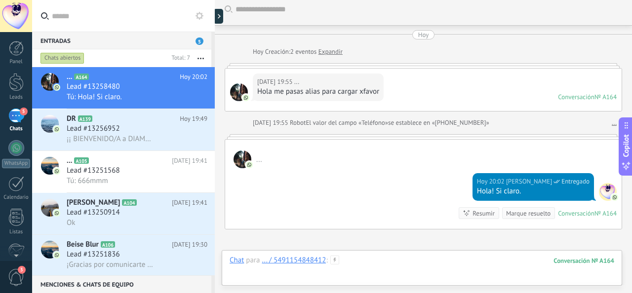
click at [373, 264] on div at bounding box center [422, 271] width 385 height 30
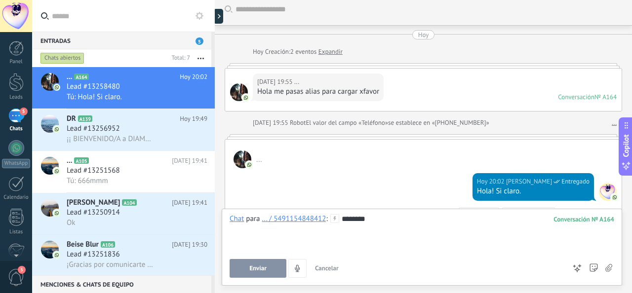
click at [276, 270] on button "Enviar" at bounding box center [258, 268] width 57 height 19
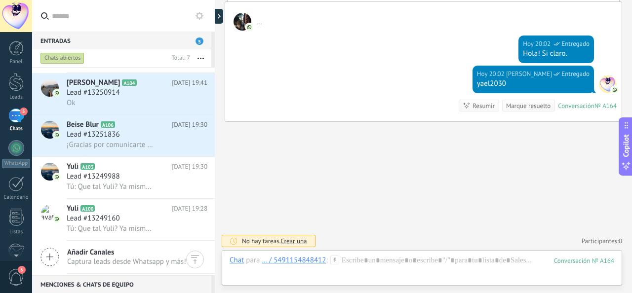
scroll to position [121, 0]
click at [160, 137] on div "Lead #13251836" at bounding box center [137, 134] width 141 height 10
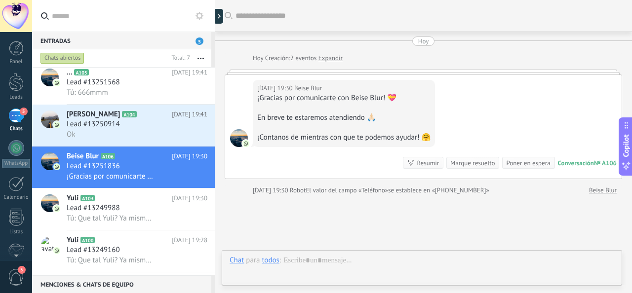
scroll to position [68, 0]
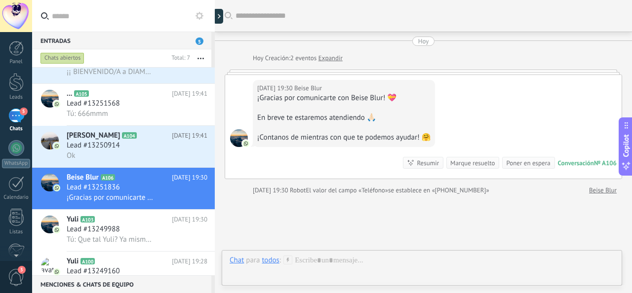
click at [161, 121] on div "... A105 [DATE] 19:41 Lead #13251568 Tú: 666mmm" at bounding box center [141, 104] width 148 height 41
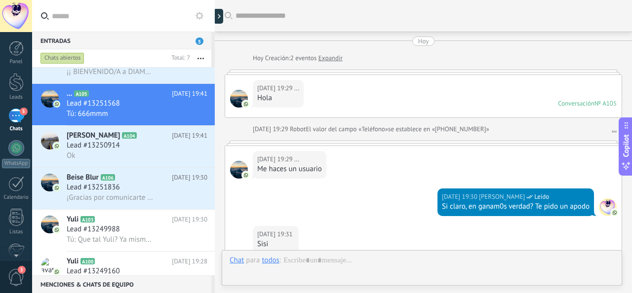
click at [172, 198] on div "¡Gracias por comunicarte con Beise Blur! 💝 En breve te estaremos atendiendo 🙏🏻 …" at bounding box center [137, 198] width 141 height 10
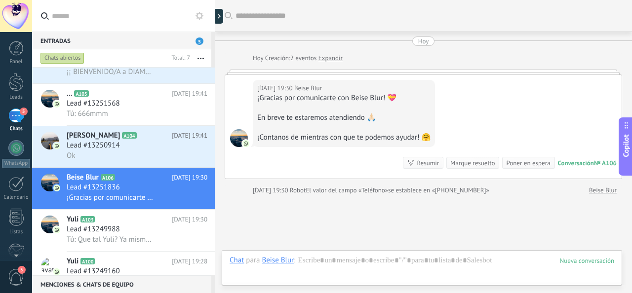
click at [0, 0] on icon at bounding box center [0, 0] width 0 height 0
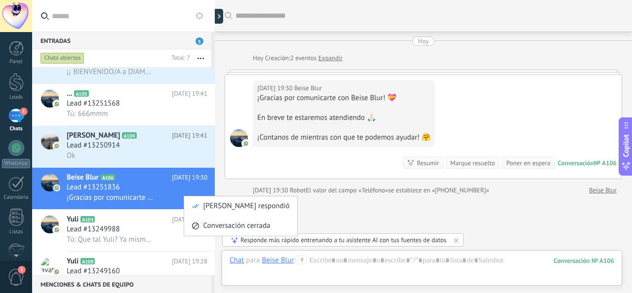
click at [214, 223] on span "Conversación cerrada" at bounding box center [236, 226] width 67 height 20
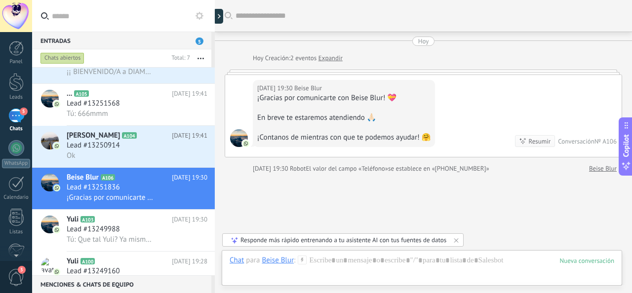
scroll to position [13, 0]
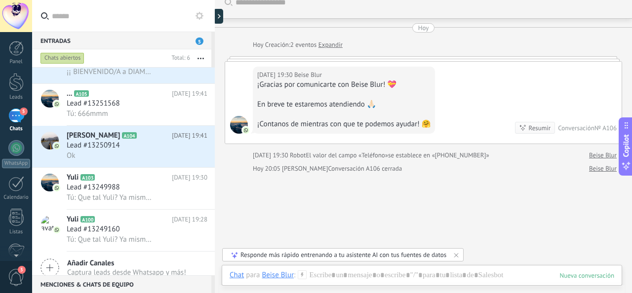
click at [160, 151] on div "Lead #13250914" at bounding box center [137, 146] width 141 height 10
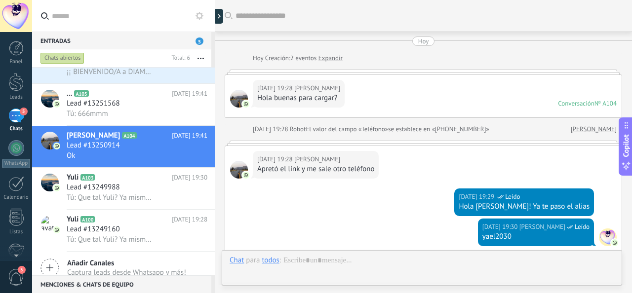
scroll to position [530, 0]
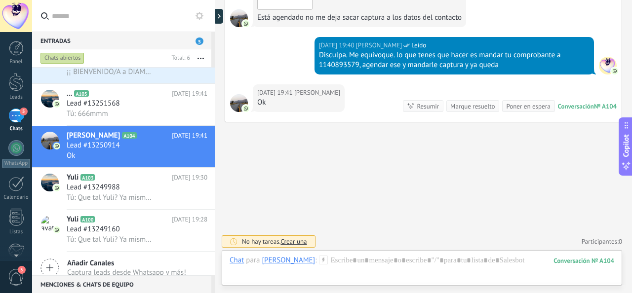
click at [0, 0] on icon at bounding box center [0, 0] width 0 height 0
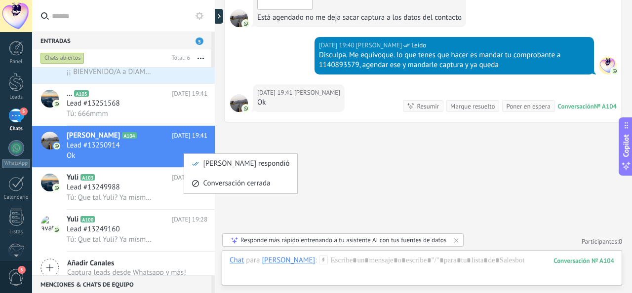
click at [197, 167] on div "[PERSON_NAME] respondió" at bounding box center [241, 164] width 98 height 20
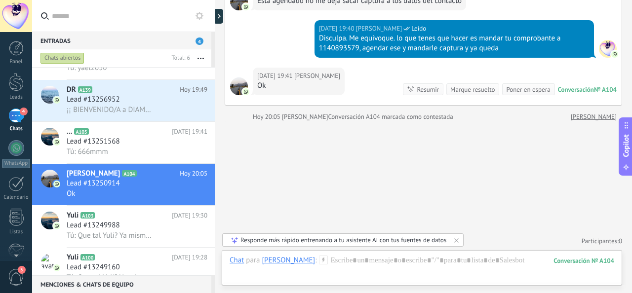
scroll to position [2, 0]
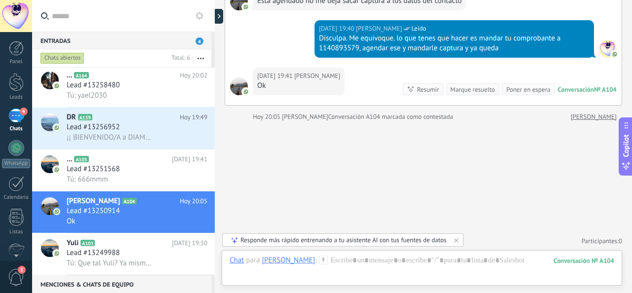
drag, startPoint x: 146, startPoint y: 182, endPoint x: 132, endPoint y: 183, distance: 13.8
click at [132, 183] on div "Tú: 666mmm" at bounding box center [137, 179] width 141 height 10
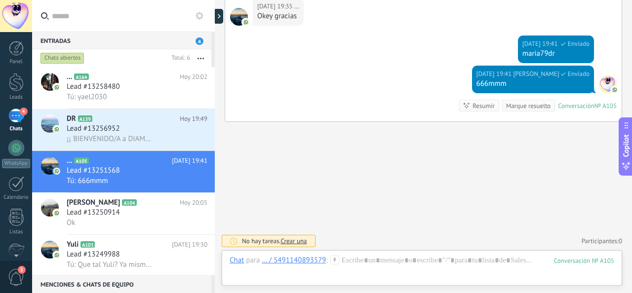
click at [192, 45] on div "Entradas 4" at bounding box center [121, 41] width 179 height 18
click at [187, 42] on div "Entradas 4" at bounding box center [121, 41] width 179 height 18
click at [199, 38] on span "4" at bounding box center [200, 41] width 8 height 7
click at [148, 127] on div "Lead #13256952" at bounding box center [137, 129] width 141 height 10
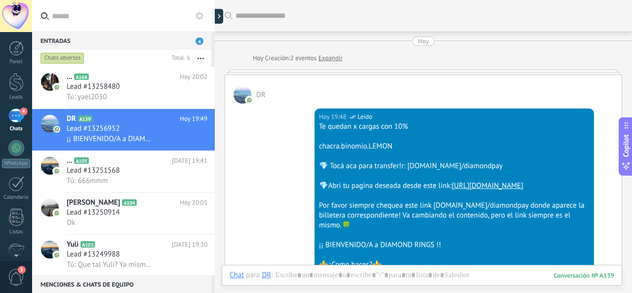
scroll to position [523, 0]
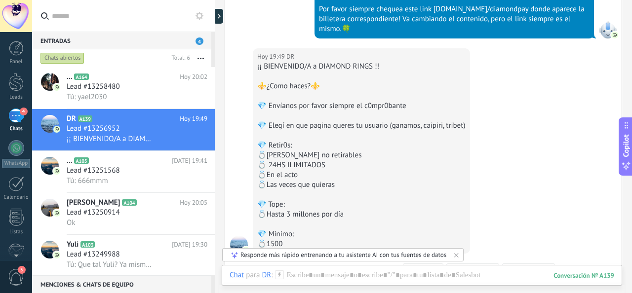
click at [159, 163] on h2 "... A105" at bounding box center [119, 161] width 105 height 10
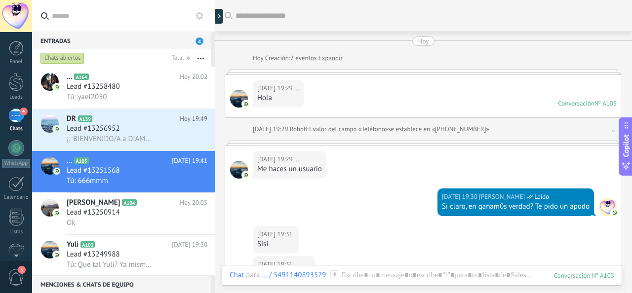
scroll to position [279, 0]
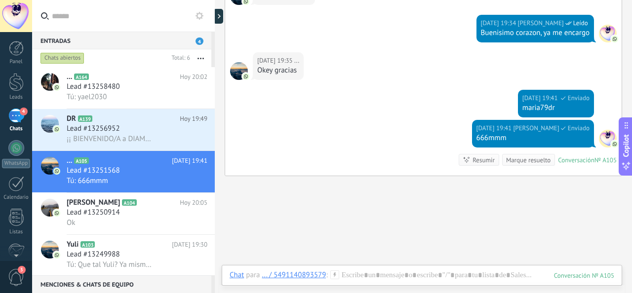
click at [0, 0] on icon at bounding box center [0, 0] width 0 height 0
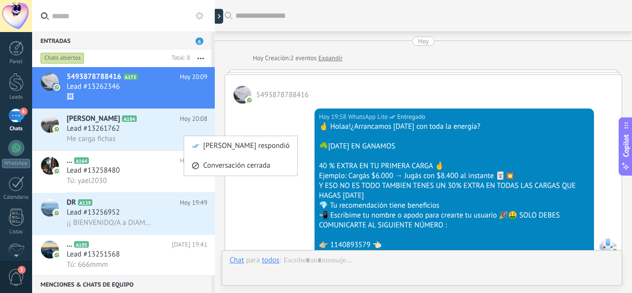
scroll to position [249, 0]
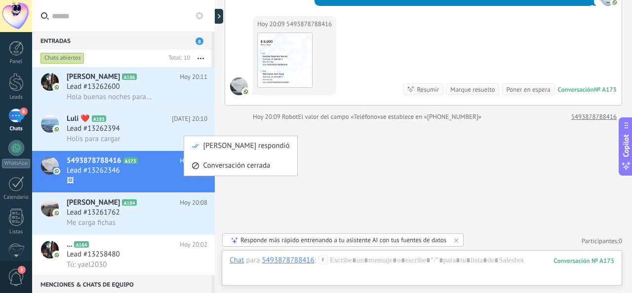
click at [309, 189] on div at bounding box center [316, 146] width 632 height 293
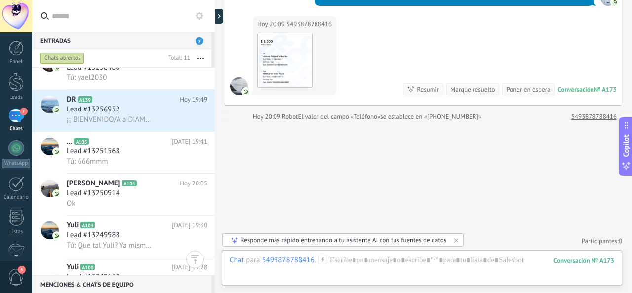
scroll to position [81, 0]
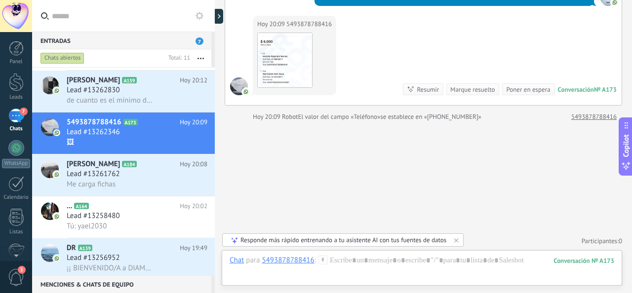
click at [144, 187] on div "Me carga fichas" at bounding box center [137, 184] width 141 height 10
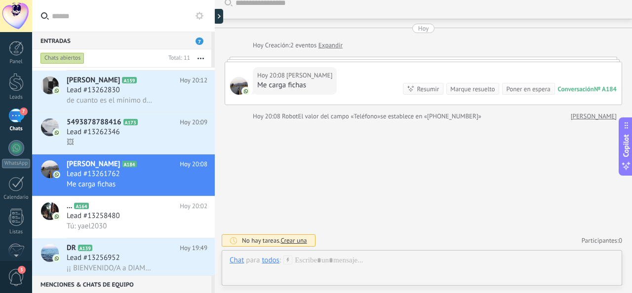
scroll to position [6, 0]
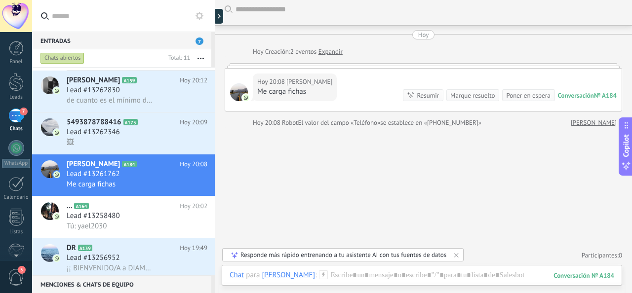
click at [329, 53] on link "Expandir" at bounding box center [330, 52] width 24 height 10
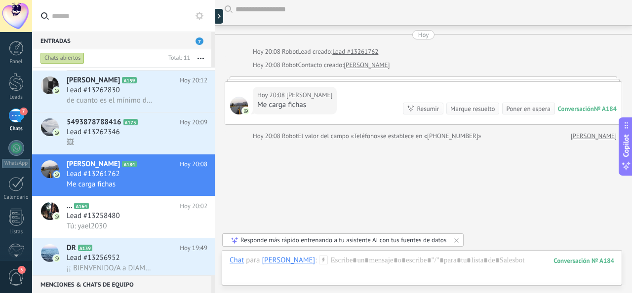
scroll to position [20, 0]
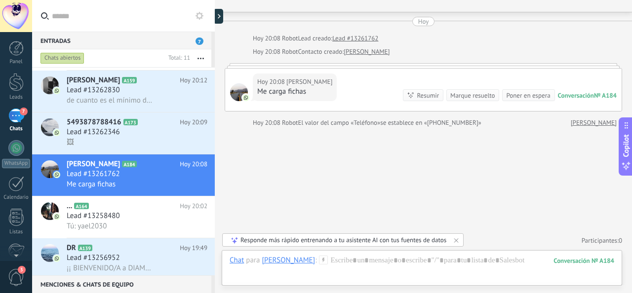
click at [354, 67] on div at bounding box center [423, 65] width 397 height 5
click at [349, 66] on div at bounding box center [423, 65] width 397 height 5
click at [356, 68] on div "[DATE] 20:08 [PERSON_NAME] carga fichas Conversación № A184 Conversación № A184…" at bounding box center [423, 89] width 397 height 43
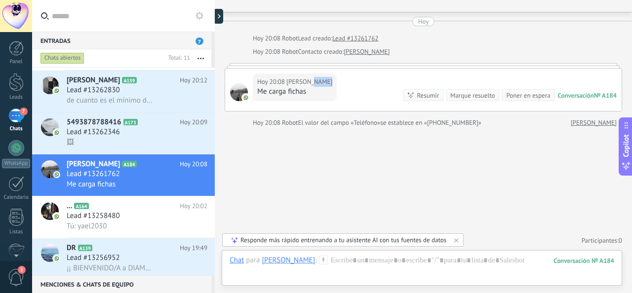
click at [340, 72] on div "[DATE] 20:08 [PERSON_NAME] carga fichas Conversación № A184 Conversación № A184…" at bounding box center [423, 90] width 396 height 42
click at [369, 261] on div at bounding box center [422, 271] width 385 height 30
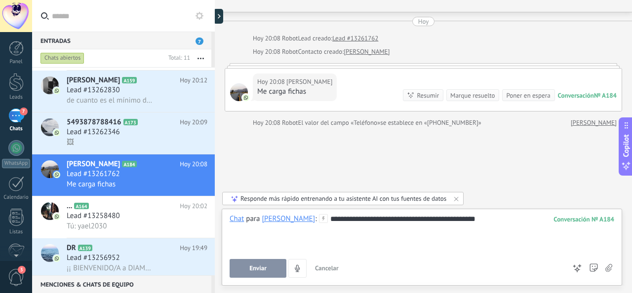
click at [256, 271] on span "Enviar" at bounding box center [257, 268] width 17 height 7
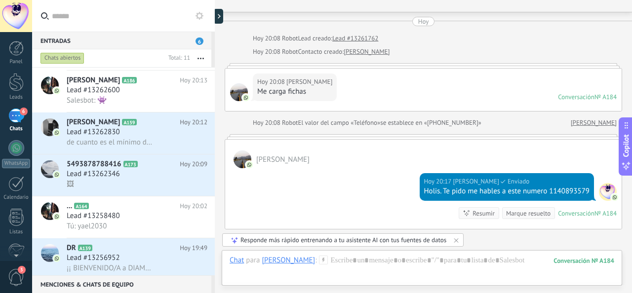
click at [152, 146] on h3 "de cuanto es el mínimo de carga?" at bounding box center [112, 143] width 91 height 10
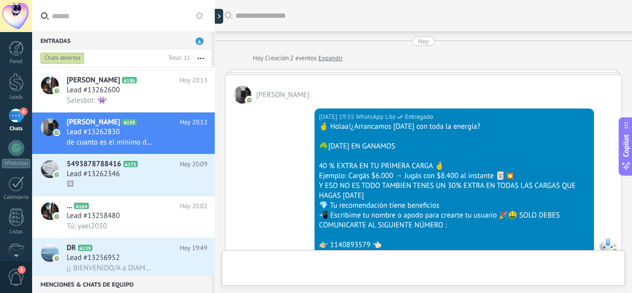
click at [163, 185] on div "🖼" at bounding box center [137, 184] width 141 height 10
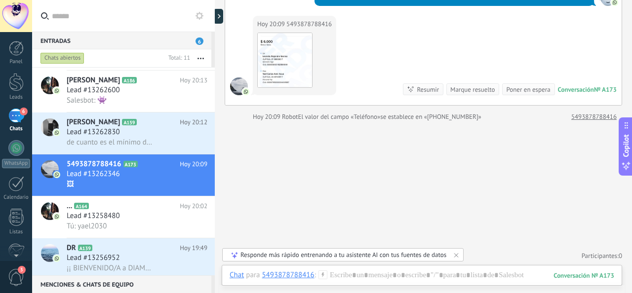
scroll to position [249, 0]
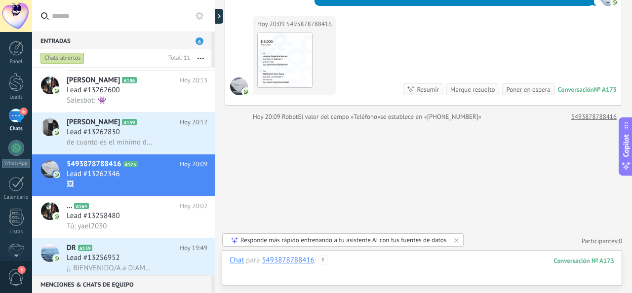
click at [390, 256] on div at bounding box center [422, 271] width 385 height 30
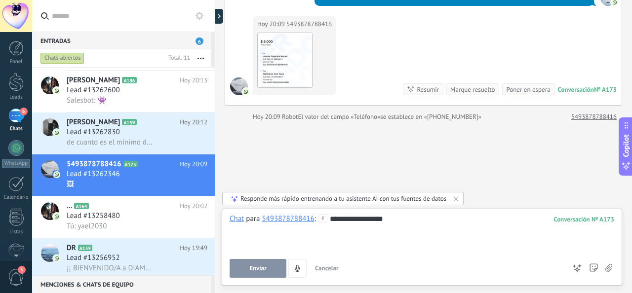
click at [361, 218] on div "**********" at bounding box center [422, 233] width 385 height 38
click at [398, 218] on div "**********" at bounding box center [422, 233] width 385 height 38
click at [255, 268] on span "Enviar" at bounding box center [257, 268] width 17 height 7
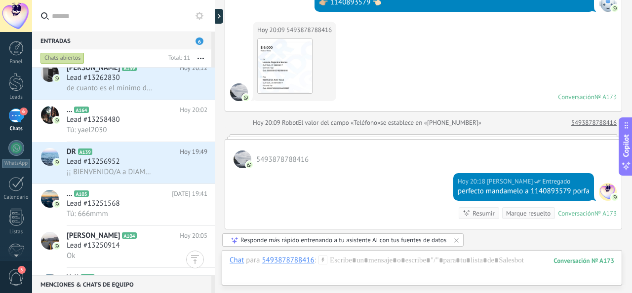
scroll to position [55, 0]
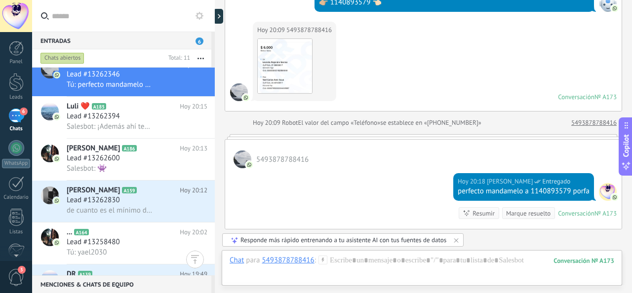
click at [153, 202] on div "Lead #13262830" at bounding box center [137, 201] width 141 height 10
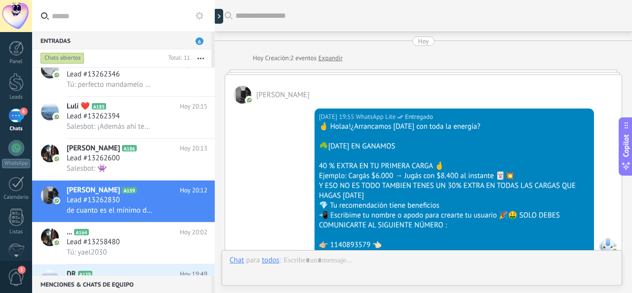
scroll to position [241, 0]
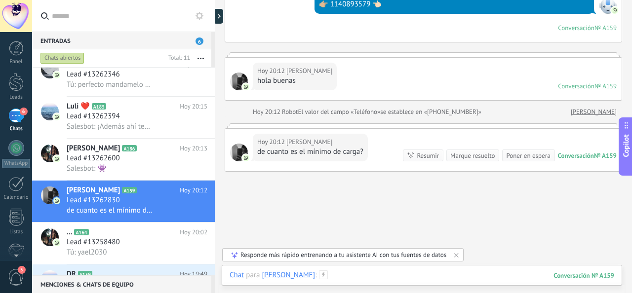
click at [344, 271] on div at bounding box center [422, 286] width 385 height 30
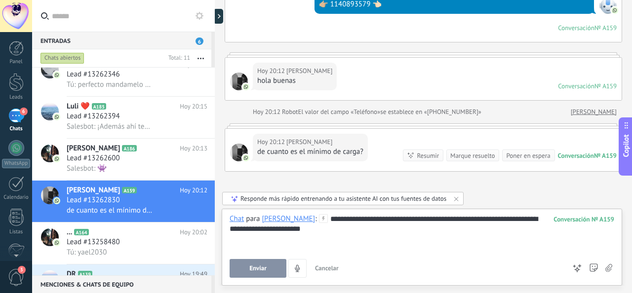
click at [268, 268] on button "Enviar" at bounding box center [258, 268] width 57 height 19
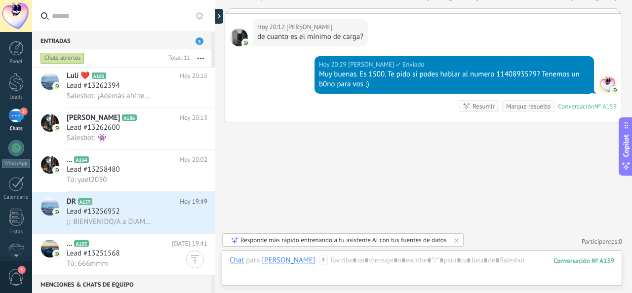
scroll to position [0, 0]
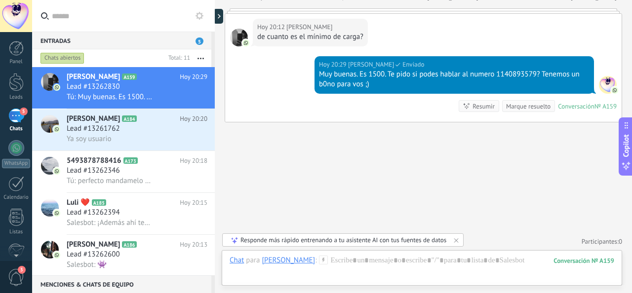
click at [166, 131] on div "Lead #13261762" at bounding box center [137, 129] width 141 height 10
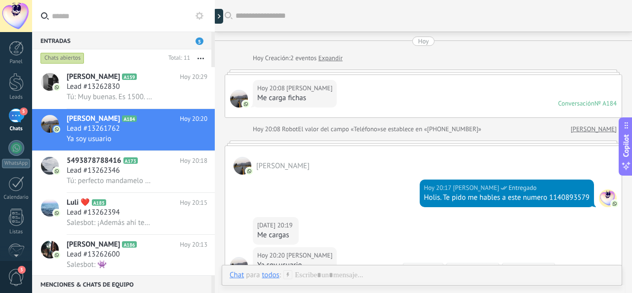
scroll to position [119, 0]
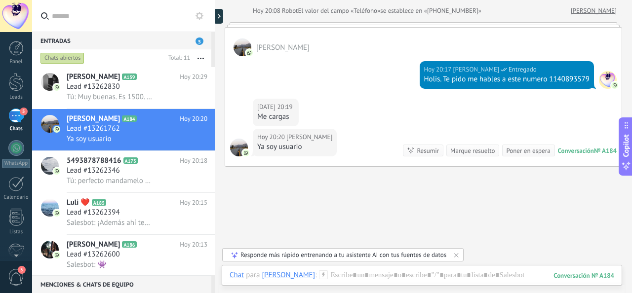
click at [357, 270] on div "Chat Correo Nota Tarea Chat para [PERSON_NAME] : 184 Enviar Cancelar Rastrear c…" at bounding box center [422, 283] width 400 height 36
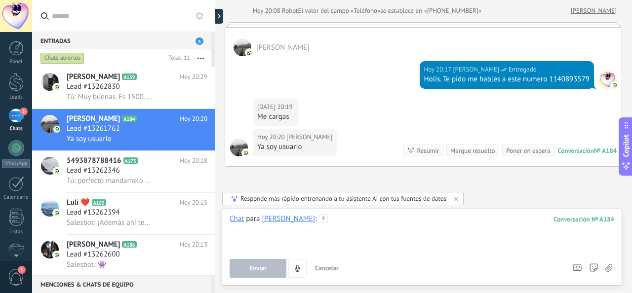
click at [369, 225] on div at bounding box center [422, 233] width 385 height 38
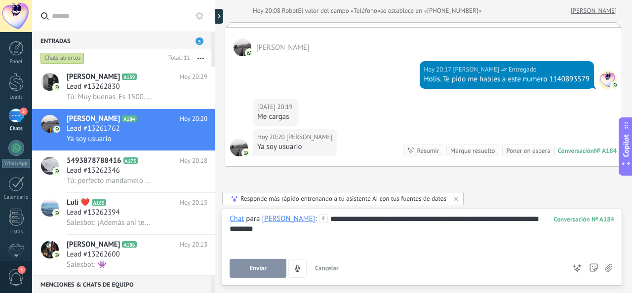
click at [268, 263] on button "Enviar" at bounding box center [258, 268] width 57 height 19
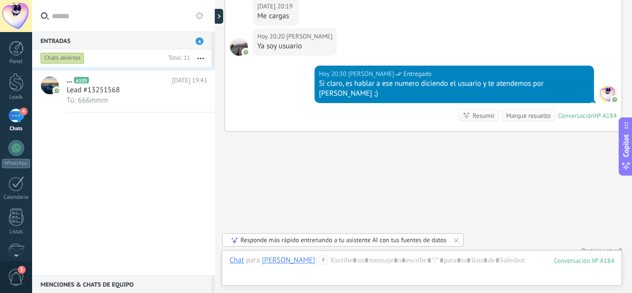
scroll to position [0, 0]
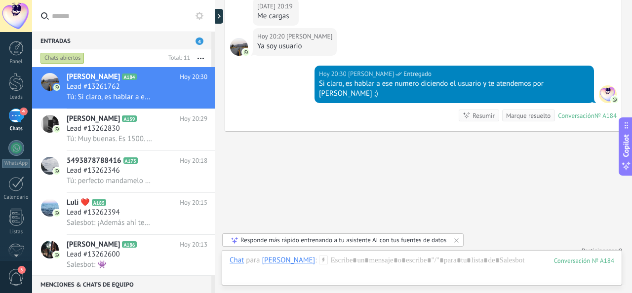
scroll to position [9, 0]
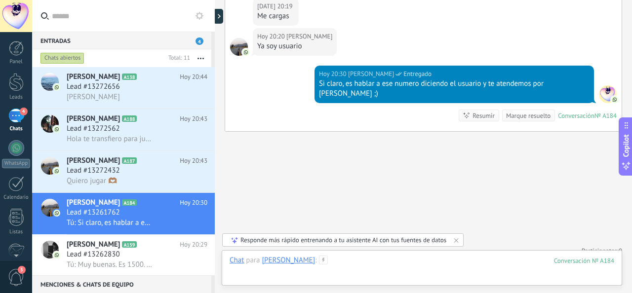
click at [340, 260] on div at bounding box center [422, 271] width 385 height 30
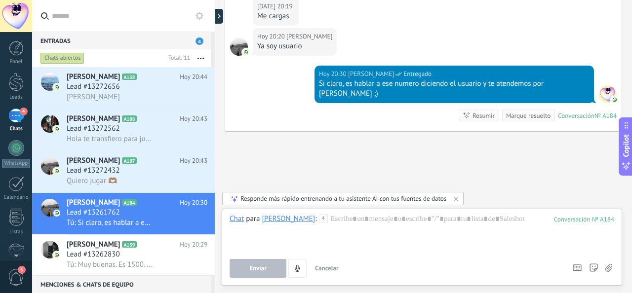
click at [90, 171] on span "Lead #13272432" at bounding box center [93, 171] width 53 height 10
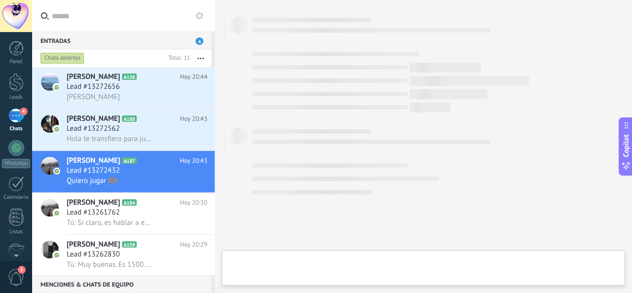
click at [278, 260] on div at bounding box center [423, 268] width 403 height 36
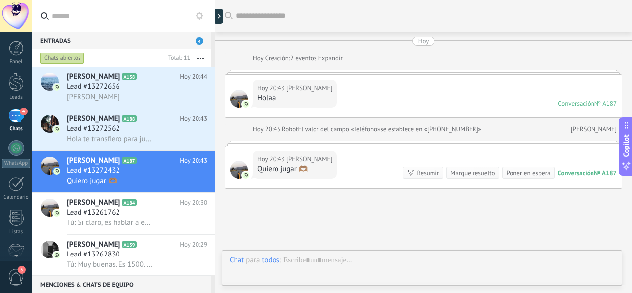
scroll to position [67, 0]
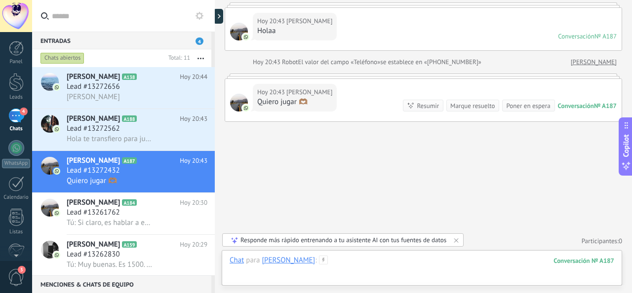
click at [347, 261] on div at bounding box center [422, 271] width 385 height 30
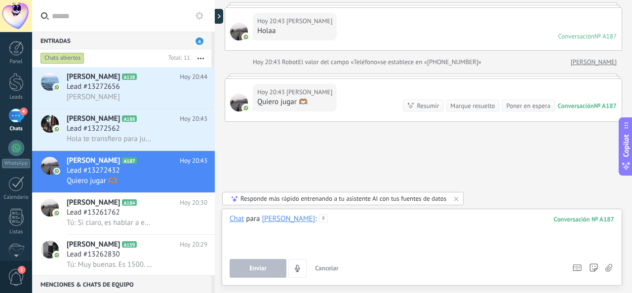
click at [335, 222] on div at bounding box center [422, 233] width 385 height 38
click at [257, 277] on button "Enviar" at bounding box center [258, 268] width 57 height 19
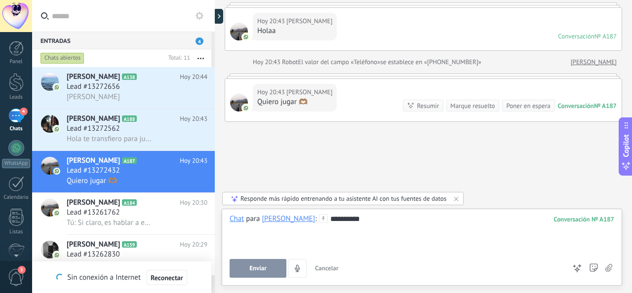
click at [266, 269] on span "Enviar" at bounding box center [257, 268] width 17 height 7
click at [355, 219] on div "**********" at bounding box center [422, 233] width 385 height 38
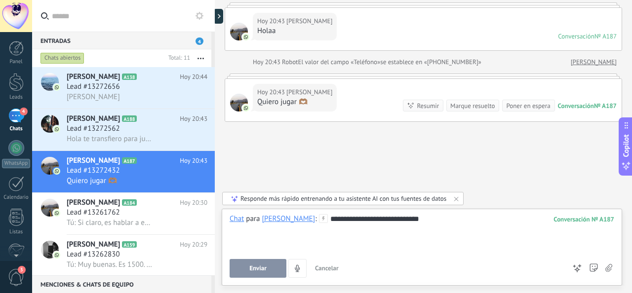
click at [430, 218] on div "**********" at bounding box center [422, 233] width 385 height 38
click at [437, 214] on div "**********" at bounding box center [422, 247] width 400 height 77
click at [435, 219] on div "**********" at bounding box center [422, 233] width 385 height 38
click at [232, 233] on div "**********" at bounding box center [422, 234] width 385 height 20
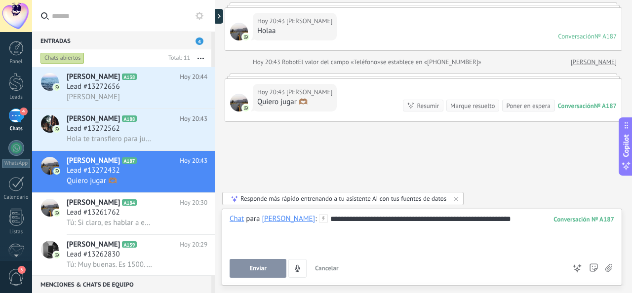
click at [523, 222] on div "**********" at bounding box center [422, 233] width 385 height 38
click at [267, 268] on button "Enviar" at bounding box center [258, 268] width 57 height 19
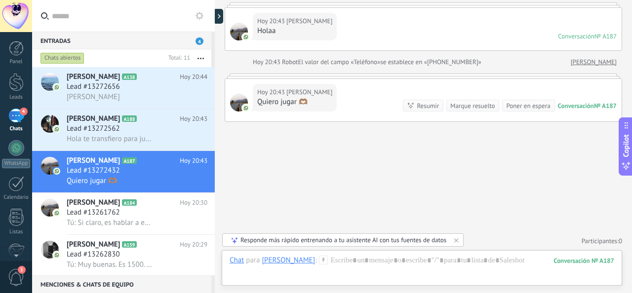
scroll to position [123, 0]
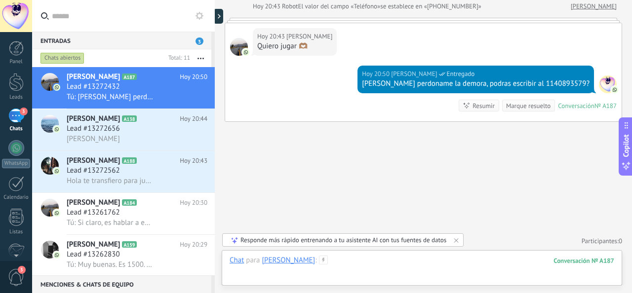
click at [343, 261] on div at bounding box center [422, 271] width 385 height 30
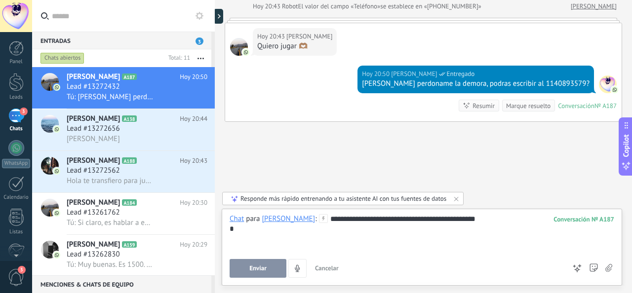
click at [249, 269] on button "Enviar" at bounding box center [258, 268] width 57 height 19
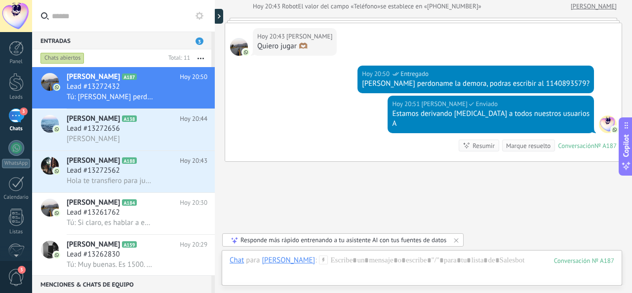
scroll to position [163, 0]
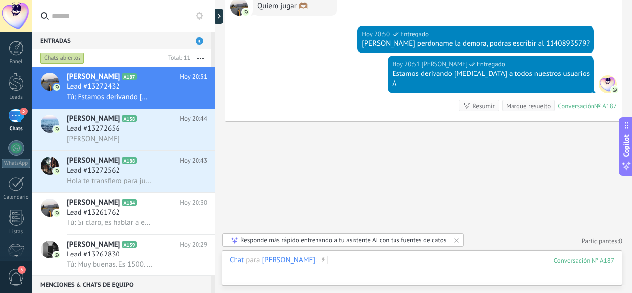
click at [369, 258] on div at bounding box center [422, 271] width 385 height 30
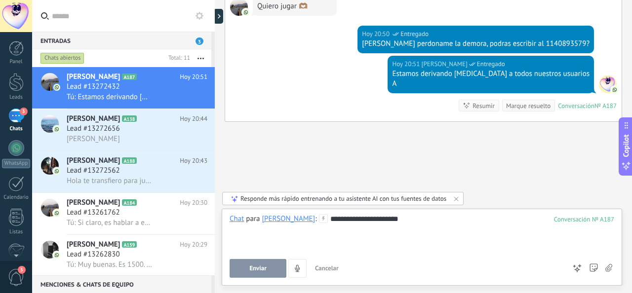
click at [259, 276] on button "Enviar" at bounding box center [258, 268] width 57 height 19
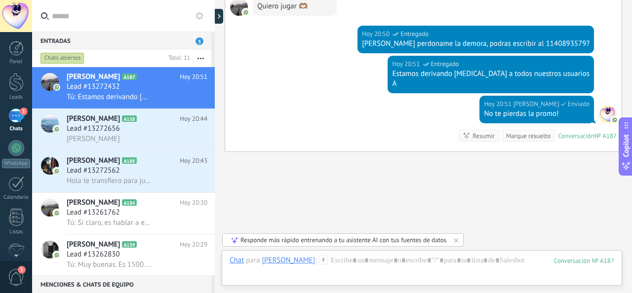
scroll to position [194, 0]
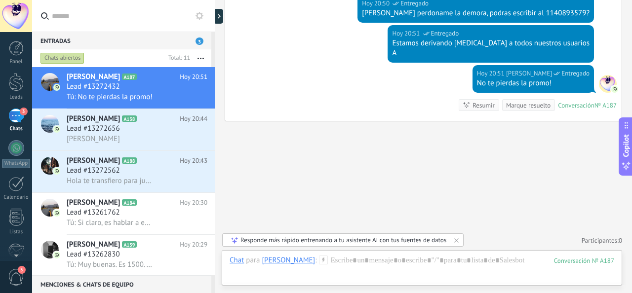
click at [120, 176] on h3 "Lead #13272562" at bounding box center [96, 171] width 58 height 10
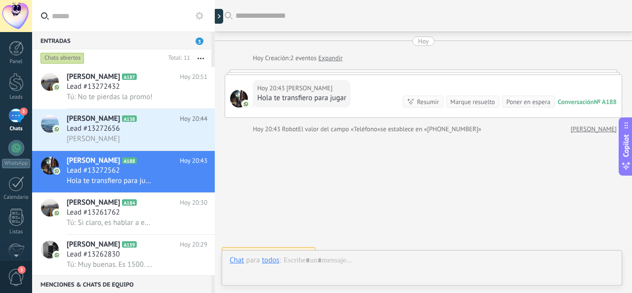
scroll to position [13, 0]
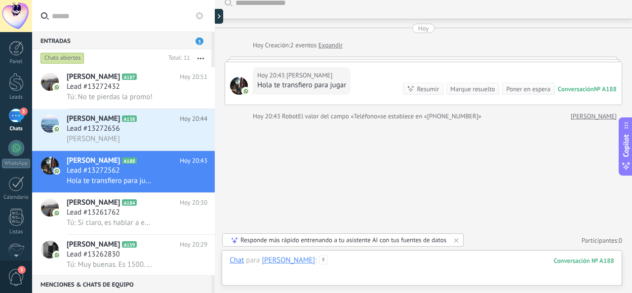
click at [328, 264] on div at bounding box center [422, 271] width 385 height 30
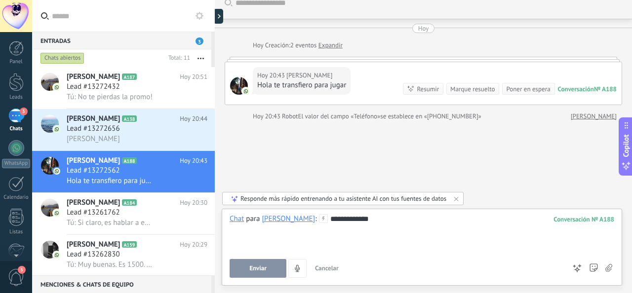
click at [271, 267] on button "Enviar" at bounding box center [258, 268] width 57 height 19
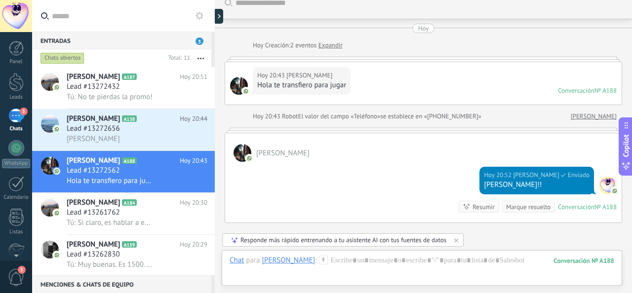
scroll to position [6, 0]
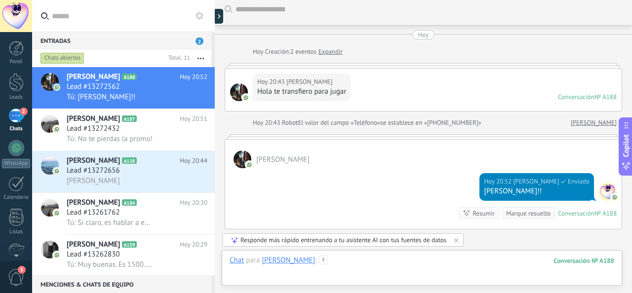
click at [327, 261] on div at bounding box center [422, 271] width 385 height 30
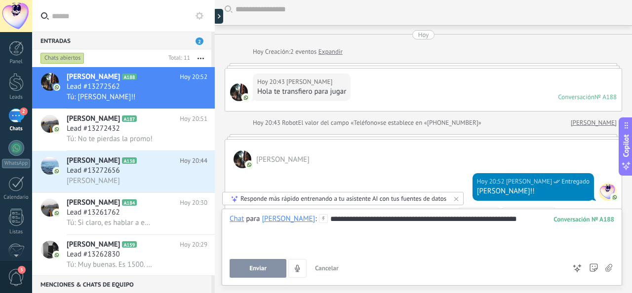
click at [270, 262] on button "Enviar" at bounding box center [258, 268] width 57 height 19
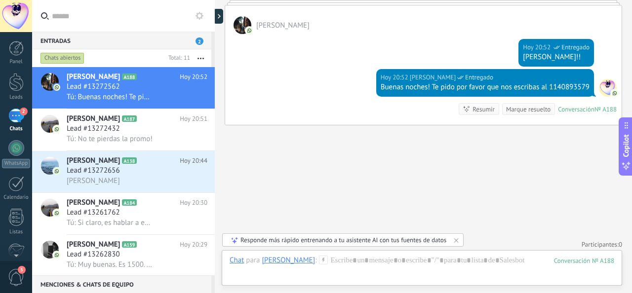
scroll to position [144, 0]
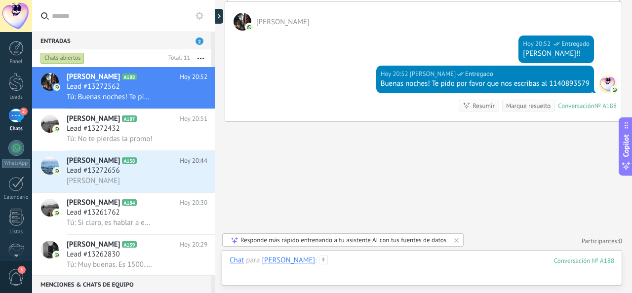
click at [351, 257] on div at bounding box center [422, 271] width 385 height 30
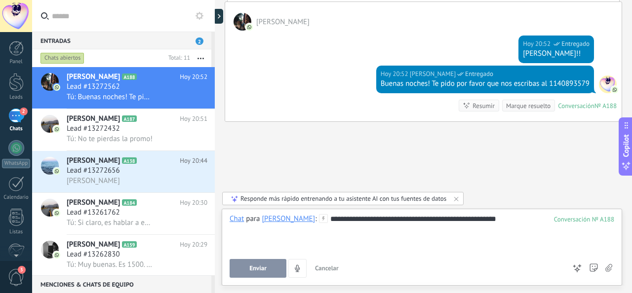
click at [255, 274] on button "Enviar" at bounding box center [258, 268] width 57 height 19
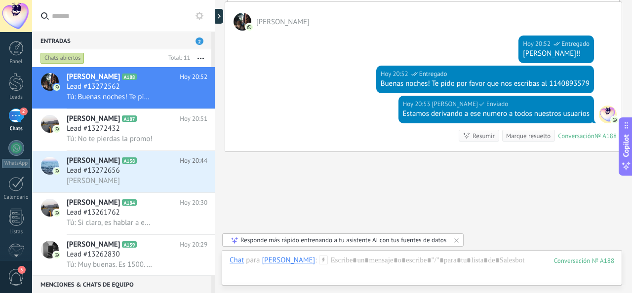
scroll to position [174, 0]
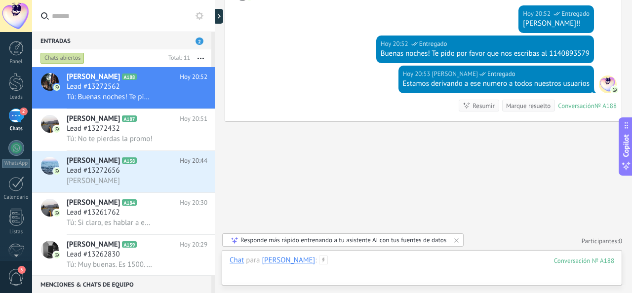
click at [332, 258] on div at bounding box center [422, 271] width 385 height 30
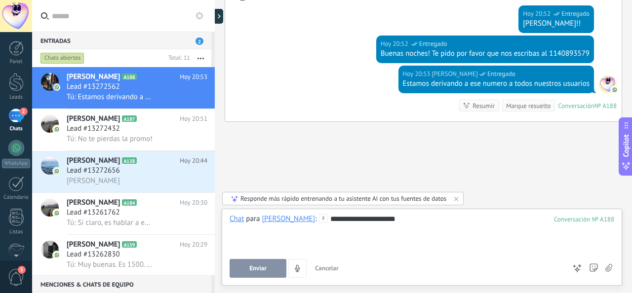
click at [273, 264] on button "Enviar" at bounding box center [258, 268] width 57 height 19
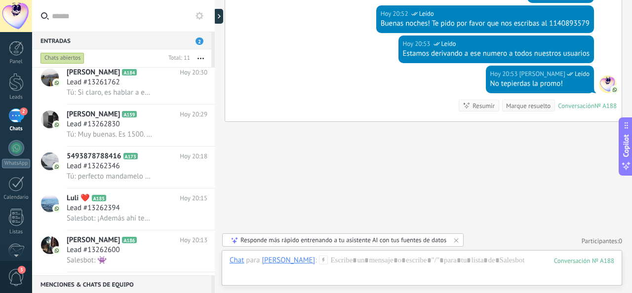
scroll to position [0, 0]
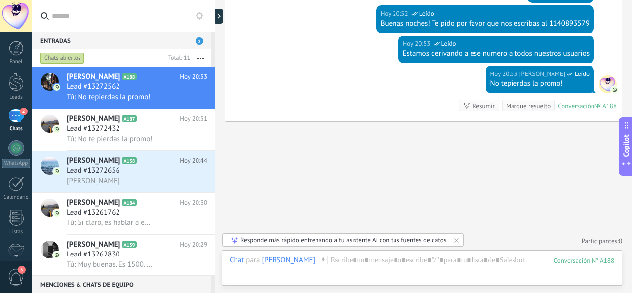
click at [93, 176] on span "Lead #13272656" at bounding box center [93, 171] width 53 height 10
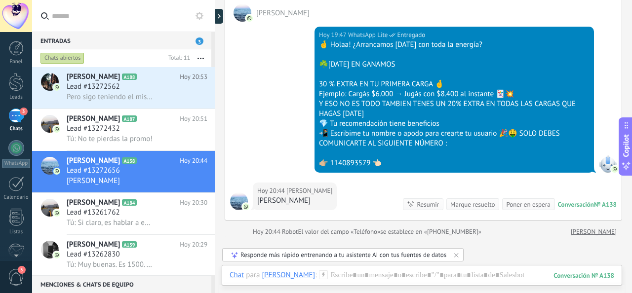
scroll to position [191, 0]
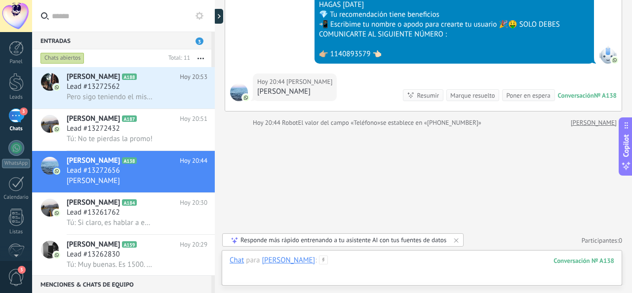
click at [323, 260] on div at bounding box center [422, 271] width 385 height 30
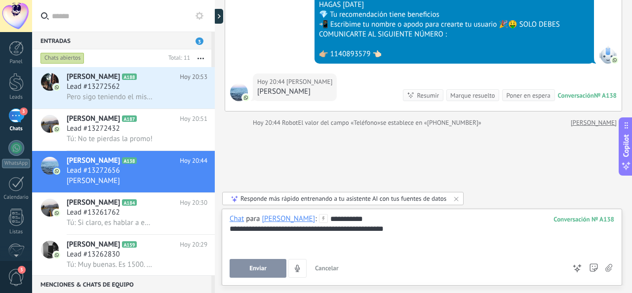
click at [244, 268] on button "Enviar" at bounding box center [258, 268] width 57 height 19
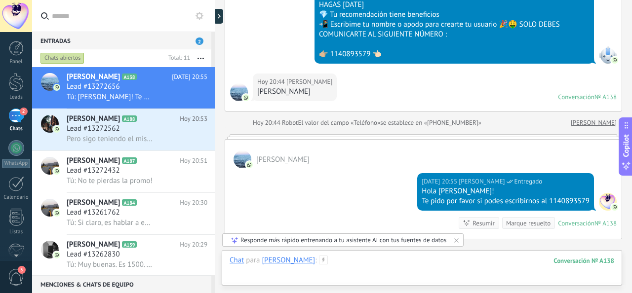
click at [306, 257] on div at bounding box center [422, 271] width 385 height 30
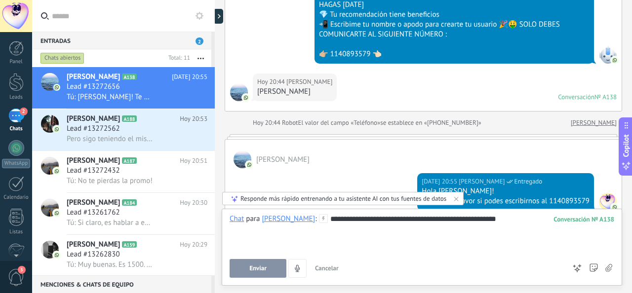
click at [259, 267] on span "Enviar" at bounding box center [257, 268] width 17 height 7
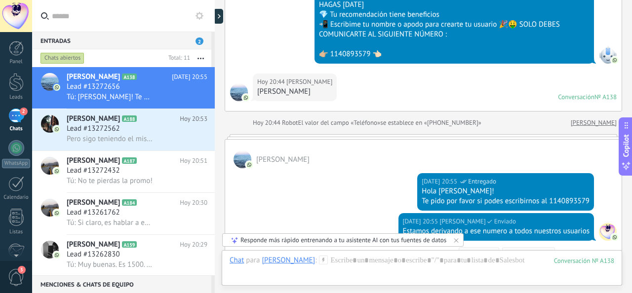
scroll to position [339, 0]
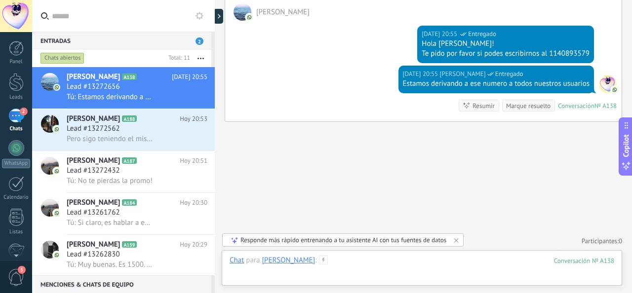
click at [323, 256] on div at bounding box center [422, 271] width 385 height 30
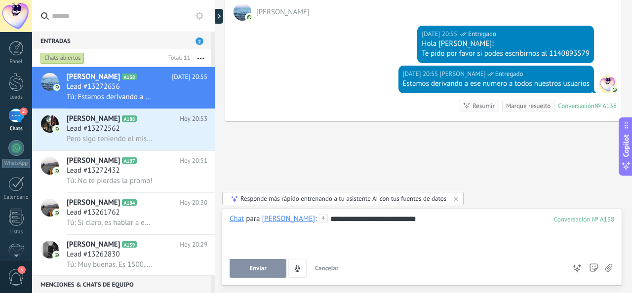
click at [332, 223] on div "**********" at bounding box center [422, 233] width 385 height 38
click at [262, 267] on span "Enviar" at bounding box center [257, 268] width 17 height 7
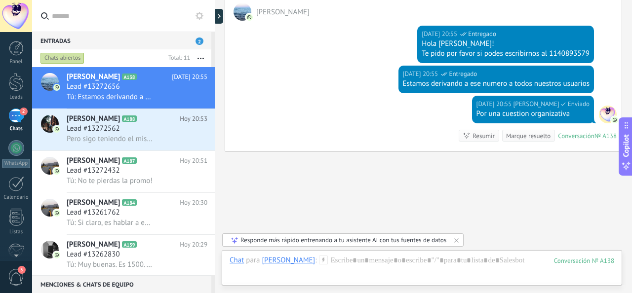
scroll to position [369, 0]
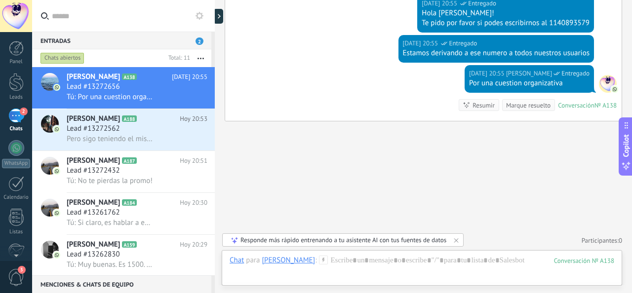
click at [138, 129] on div "Lead #13272562" at bounding box center [137, 129] width 141 height 10
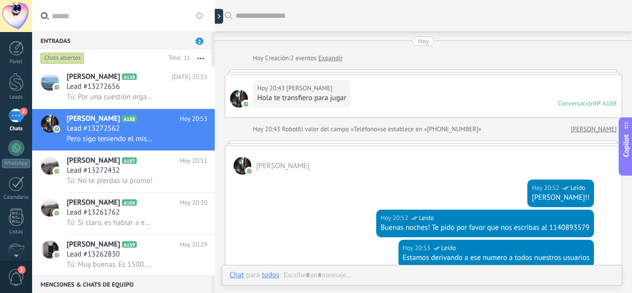
scroll to position [179, 0]
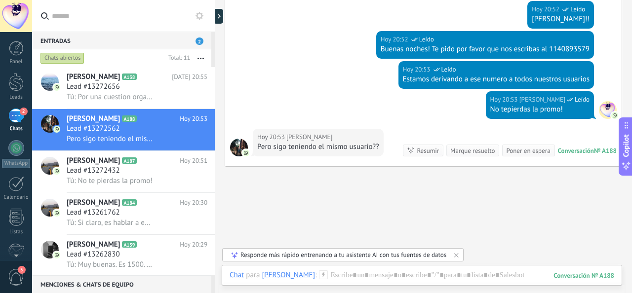
click at [332, 269] on div "Chat Correo Nota Tarea Chat para Isaac rojas : 188 Enviar Cancelar Rastrear cli…" at bounding box center [422, 283] width 400 height 36
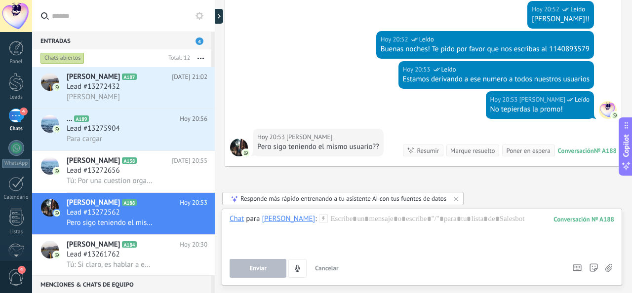
click at [79, 139] on span "Para cargar" at bounding box center [85, 138] width 36 height 9
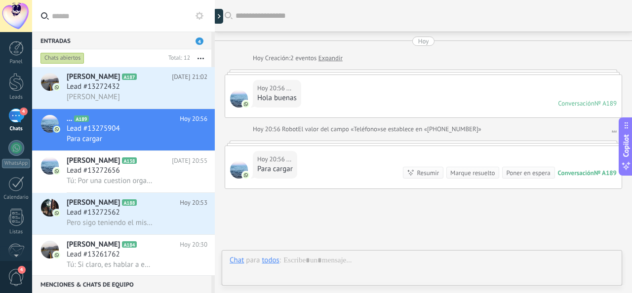
scroll to position [67, 0]
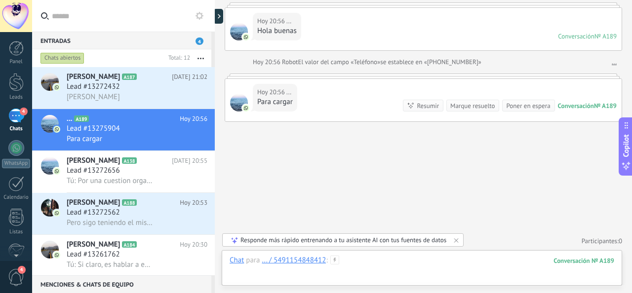
click at [350, 261] on div at bounding box center [422, 271] width 385 height 30
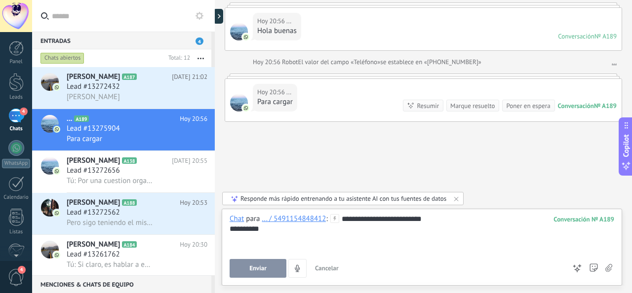
click at [269, 266] on button "Enviar" at bounding box center [258, 268] width 57 height 19
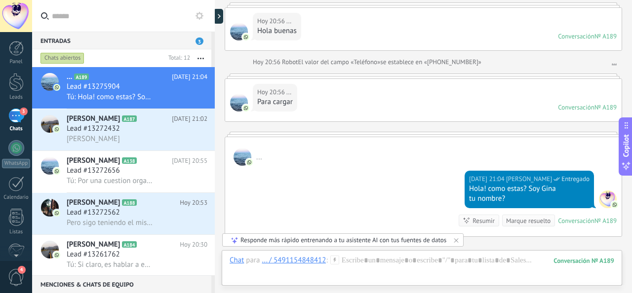
click at [119, 136] on div "Dale" at bounding box center [137, 139] width 141 height 10
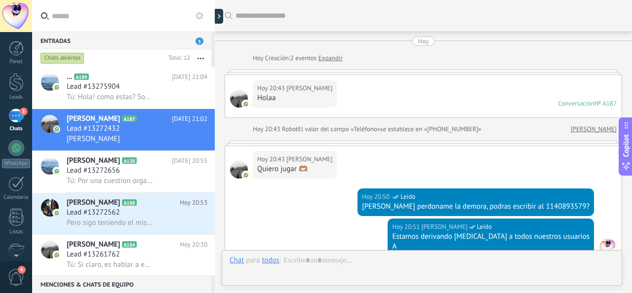
scroll to position [208, 0]
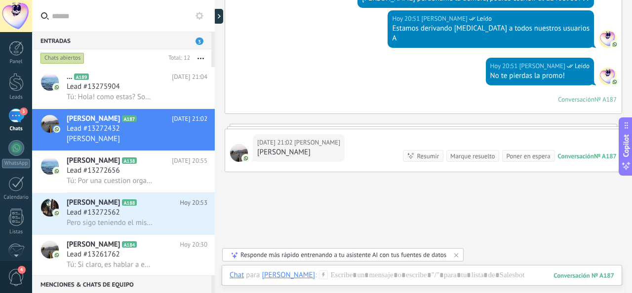
click at [122, 218] on h3 "Lead #13272562" at bounding box center [96, 213] width 58 height 10
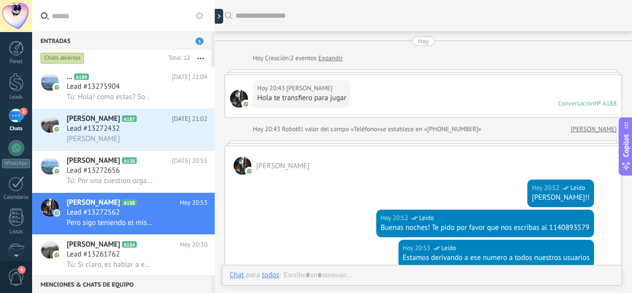
scroll to position [179, 0]
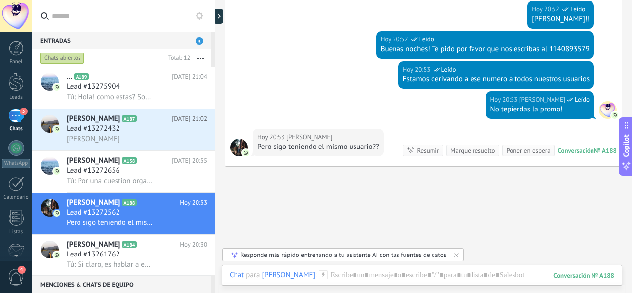
click at [113, 129] on span "Lead #13272432" at bounding box center [93, 129] width 53 height 10
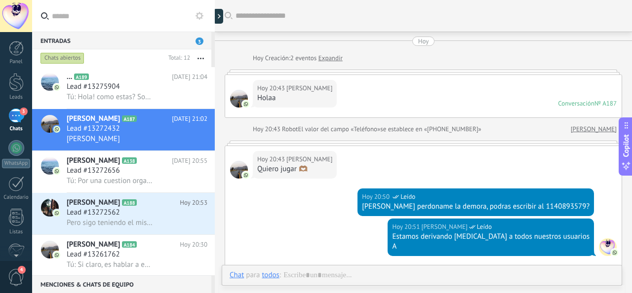
scroll to position [208, 0]
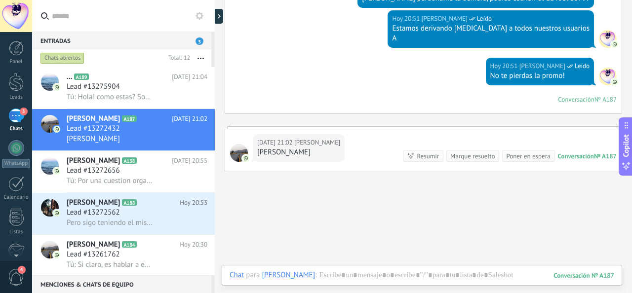
click at [130, 90] on div "Lead #13275904" at bounding box center [137, 87] width 141 height 10
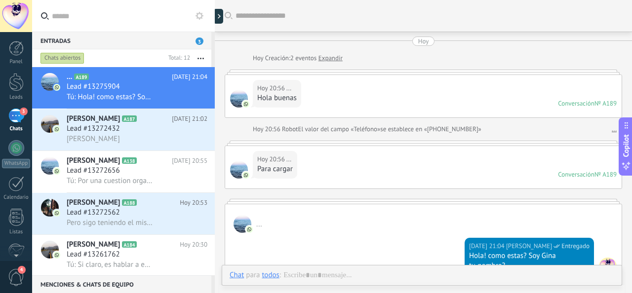
scroll to position [104, 0]
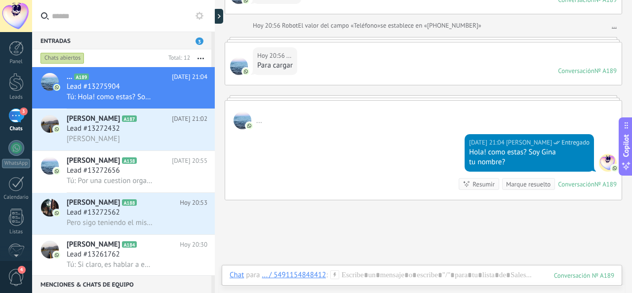
click at [130, 90] on div "Lead #13275904" at bounding box center [137, 87] width 141 height 10
click at [354, 272] on div at bounding box center [422, 286] width 385 height 30
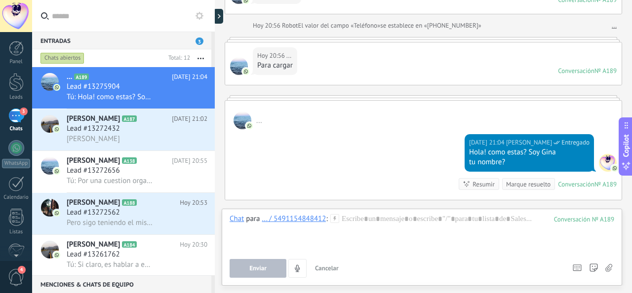
click at [128, 140] on div "Dale" at bounding box center [137, 139] width 141 height 10
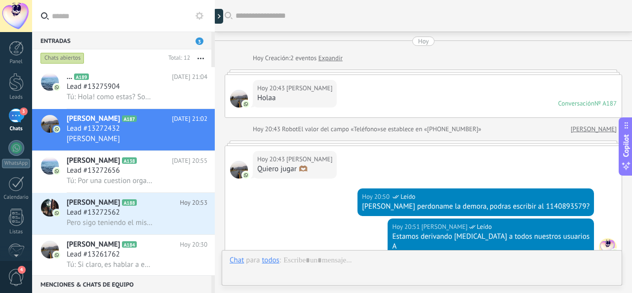
scroll to position [258, 0]
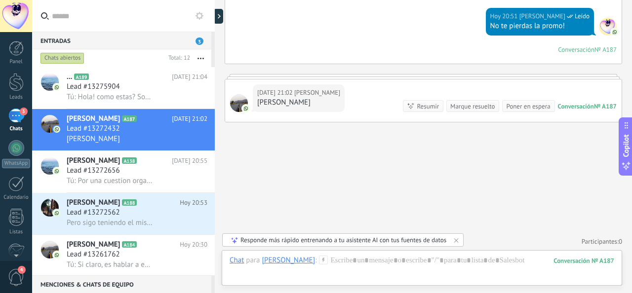
click at [109, 99] on span "Tú: Hola! como estas? Soy Gina tu nombre?" at bounding box center [110, 96] width 86 height 9
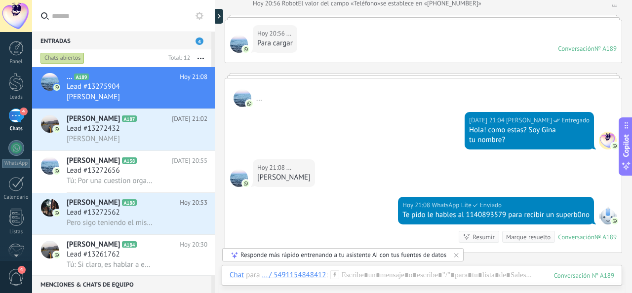
scroll to position [184, 0]
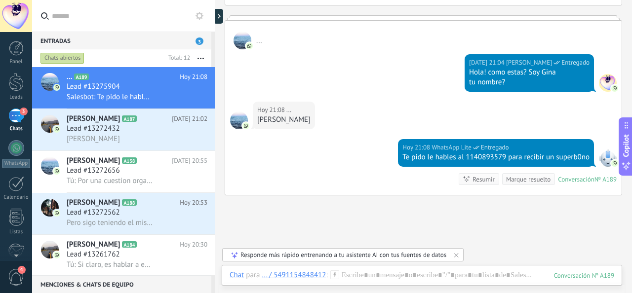
click at [109, 99] on span "Salesbot: Te pido le hables al 1140893579 para recibir un superb0no" at bounding box center [110, 96] width 86 height 9
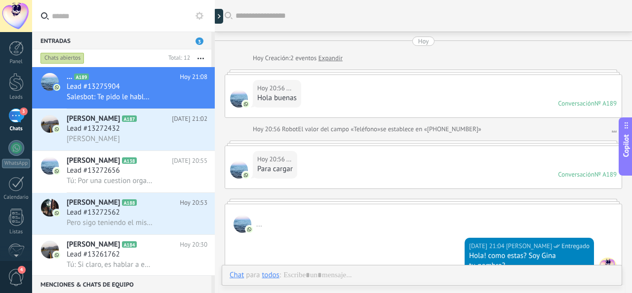
scroll to position [203, 0]
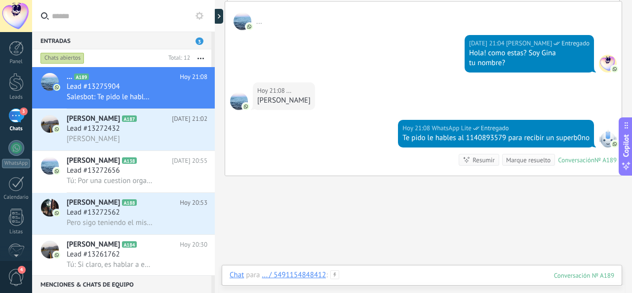
click at [364, 278] on div at bounding box center [422, 286] width 385 height 30
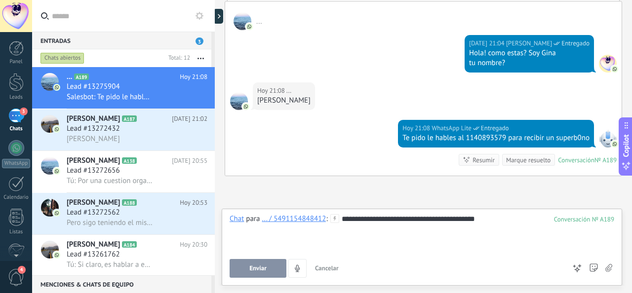
click at [279, 266] on button "Enviar" at bounding box center [258, 268] width 57 height 19
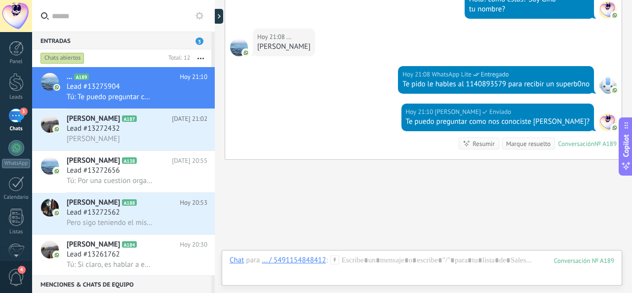
scroll to position [294, 0]
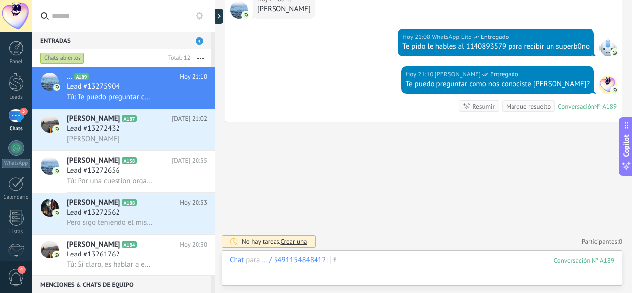
click at [354, 257] on div at bounding box center [422, 271] width 385 height 30
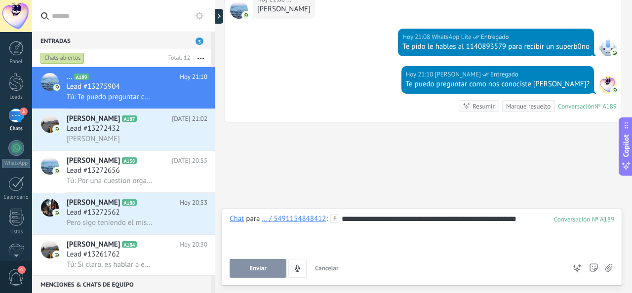
click at [269, 265] on button "Enviar" at bounding box center [258, 268] width 57 height 19
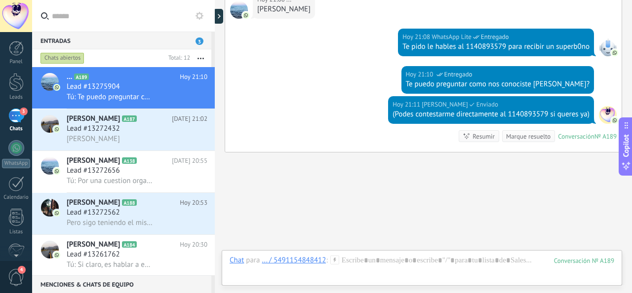
scroll to position [324, 0]
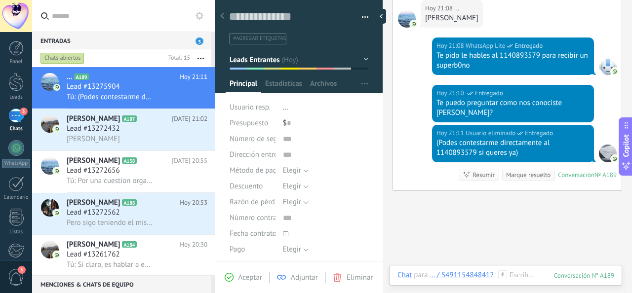
click at [0, 0] on icon at bounding box center [0, 0] width 0 height 0
click at [215, 232] on span "[PERSON_NAME] respondió" at bounding box center [246, 232] width 86 height 20
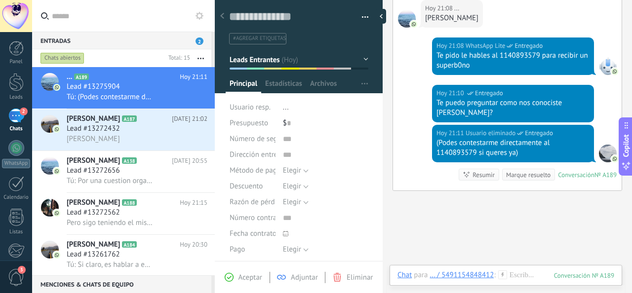
click at [0, 0] on icon at bounding box center [0, 0] width 0 height 0
click at [207, 154] on span "[PERSON_NAME] respondió" at bounding box center [246, 146] width 86 height 20
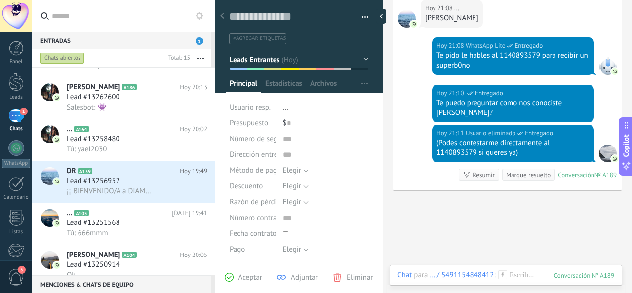
scroll to position [375, 0]
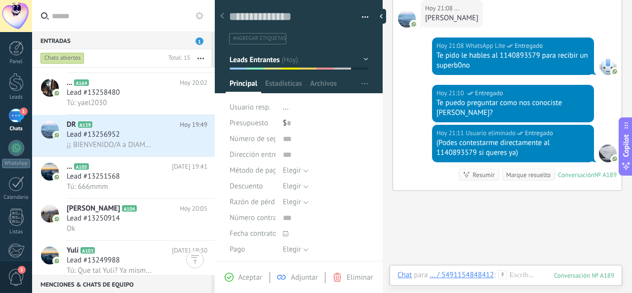
click at [0, 0] on use at bounding box center [0, 0] width 0 height 0
click at [204, 159] on span "[PERSON_NAME] respondió" at bounding box center [246, 155] width 86 height 20
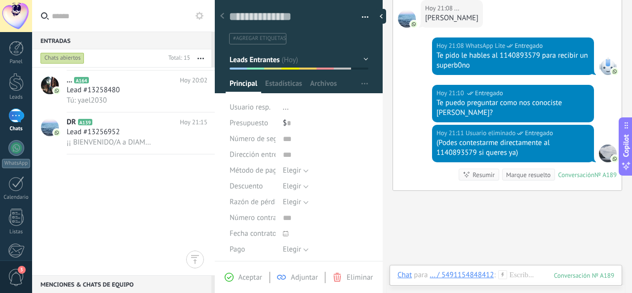
scroll to position [0, 0]
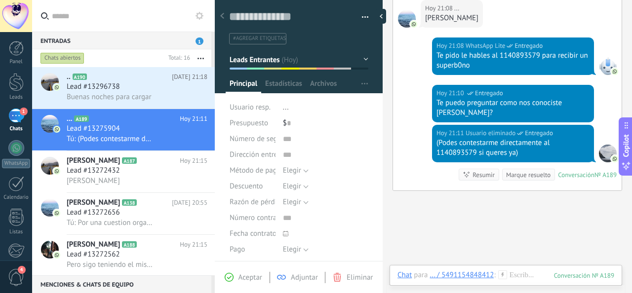
click at [151, 91] on div "Lead #13296738" at bounding box center [137, 87] width 141 height 10
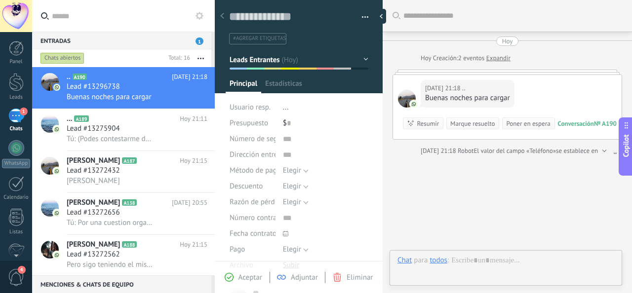
type textarea "**********"
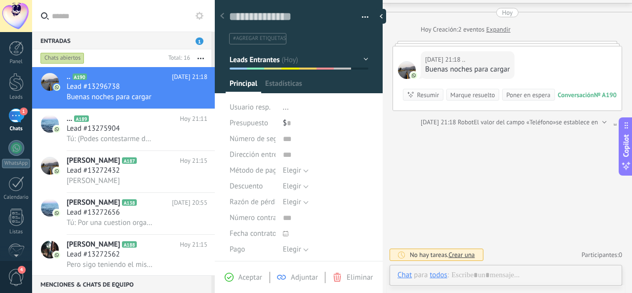
scroll to position [28, 0]
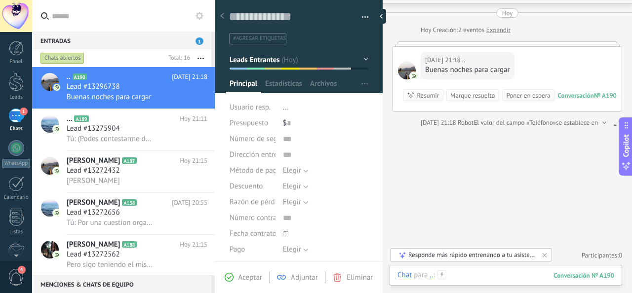
click at [461, 274] on div at bounding box center [505, 286] width 217 height 30
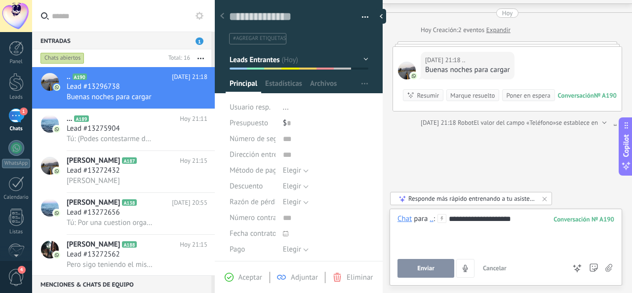
click at [432, 266] on span "Enviar" at bounding box center [425, 268] width 17 height 7
click at [436, 275] on button "Enviar" at bounding box center [425, 268] width 57 height 19
click at [442, 221] on icon at bounding box center [441, 218] width 9 height 9
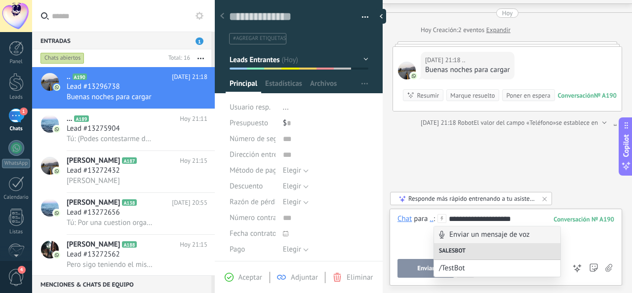
click at [432, 241] on div "**********" at bounding box center [505, 233] width 217 height 38
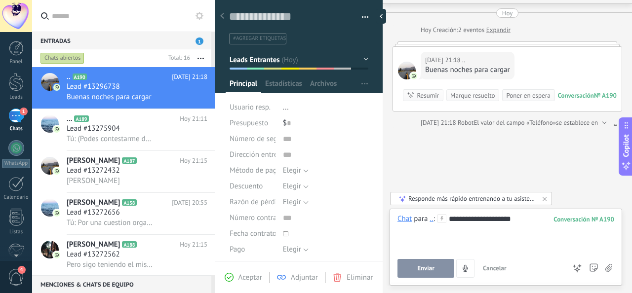
click at [533, 221] on div "**********" at bounding box center [505, 233] width 217 height 38
click at [436, 269] on button "Enviar" at bounding box center [425, 268] width 57 height 19
click at [383, 16] on div at bounding box center [381, 16] width 10 height 15
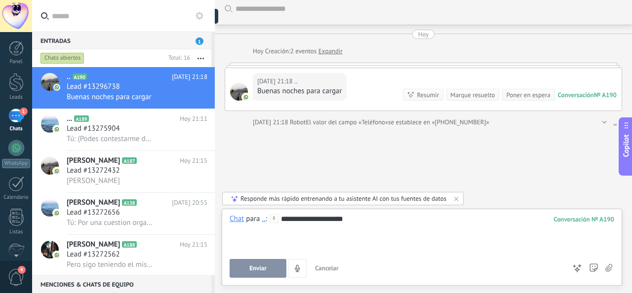
type textarea "**********"
click at [281, 219] on div "**********" at bounding box center [422, 233] width 385 height 38
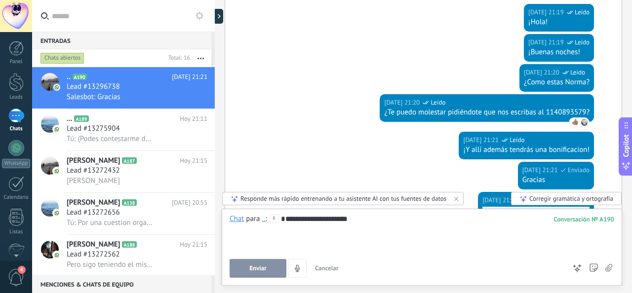
scroll to position [252, 0]
